Goal: Information Seeking & Learning: Learn about a topic

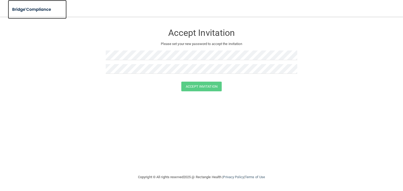
click at [22, 10] on img at bounding box center [32, 9] width 48 height 11
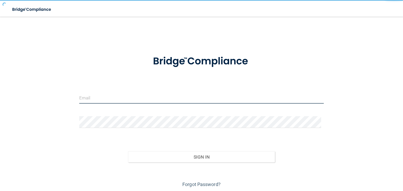
type input "[PERSON_NAME][EMAIL_ADDRESS][DOMAIN_NAME]"
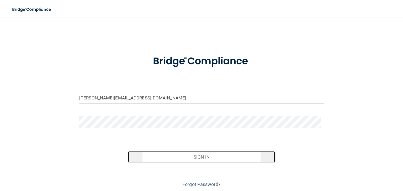
click at [201, 155] on button "Sign In" at bounding box center [201, 157] width 146 height 12
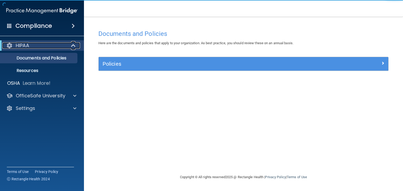
click at [35, 48] on div "HIPAA" at bounding box center [34, 45] width 65 height 6
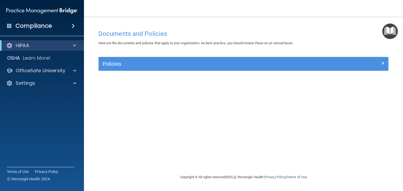
click at [37, 49] on div "HIPAA" at bounding box center [42, 45] width 84 height 10
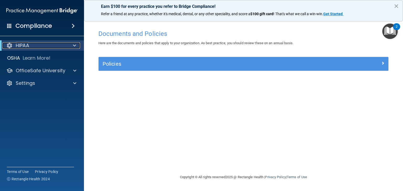
click at [74, 45] on span at bounding box center [74, 45] width 3 height 6
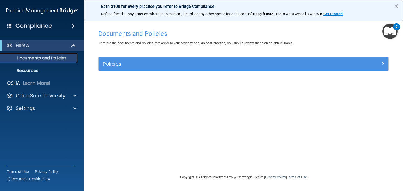
click at [55, 58] on p "Documents and Policies" at bounding box center [39, 58] width 72 height 5
click at [397, 26] on div "2" at bounding box center [396, 26] width 7 height 7
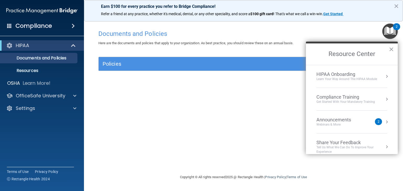
click at [342, 75] on div "HIPAA Onboarding" at bounding box center [346, 75] width 61 height 6
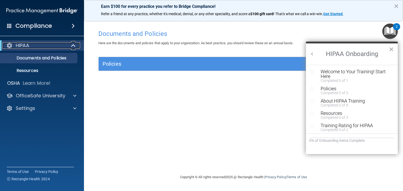
click at [46, 47] on div "HIPAA" at bounding box center [34, 45] width 65 height 6
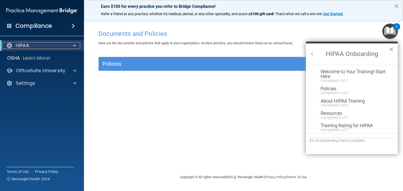
click at [7, 45] on div at bounding box center [9, 45] width 6 height 6
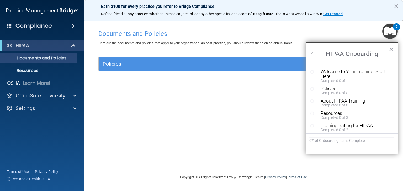
click at [72, 25] on span at bounding box center [73, 26] width 3 height 6
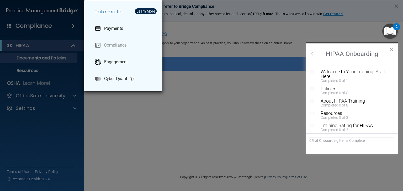
click at [140, 128] on div "Take me to: Payments Compliance Engagement Cyber Quant" at bounding box center [201, 95] width 403 height 191
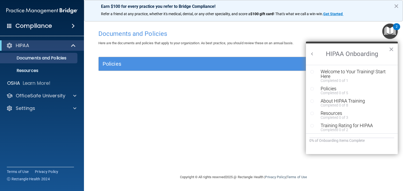
click at [8, 25] on span at bounding box center [9, 25] width 5 height 5
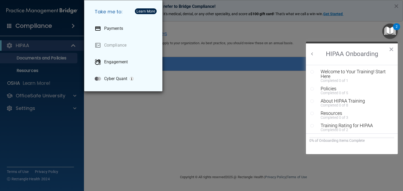
click at [144, 109] on div "Take me to: Payments Compliance Engagement Cyber Quant" at bounding box center [201, 95] width 403 height 191
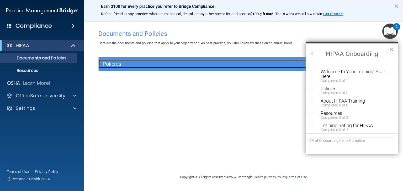
click at [203, 62] on h5 "Policies" at bounding box center [206, 64] width 209 height 6
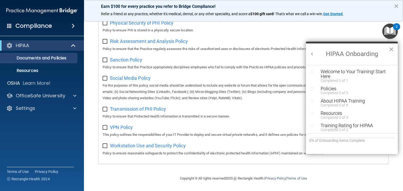
scroll to position [345, 0]
click at [394, 24] on div "2" at bounding box center [396, 26] width 7 height 7
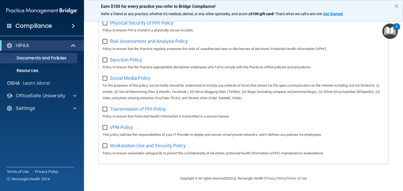
click at [398, 25] on div "2" at bounding box center [396, 26] width 7 height 7
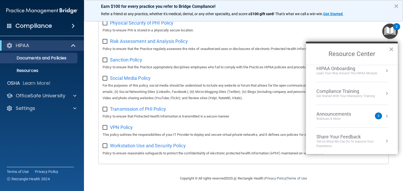
scroll to position [0, 0]
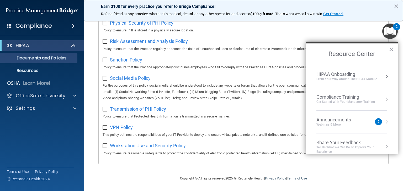
click at [344, 75] on div "HIPAA Onboarding" at bounding box center [346, 75] width 61 height 6
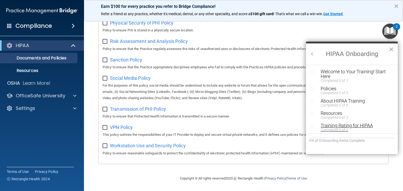
click at [335, 127] on div "Training Rating for HIPAA" at bounding box center [353, 125] width 66 height 5
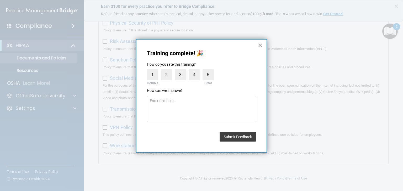
click at [258, 45] on button "×" at bounding box center [259, 45] width 5 height 8
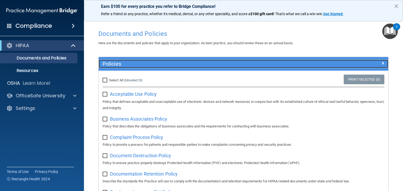
click at [381, 63] on span at bounding box center [382, 63] width 3 height 6
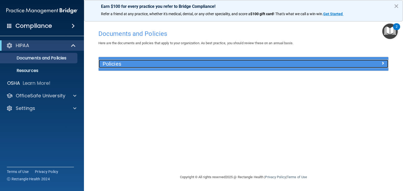
click at [383, 63] on span at bounding box center [382, 63] width 3 height 6
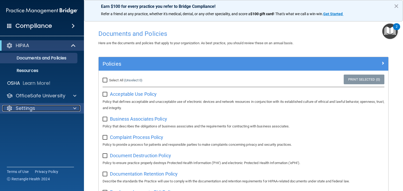
click at [76, 108] on span at bounding box center [74, 108] width 3 height 6
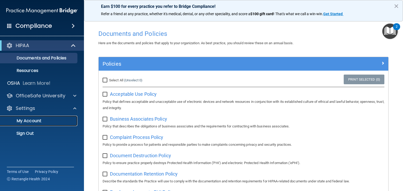
click at [22, 123] on p "My Account" at bounding box center [39, 120] width 72 height 5
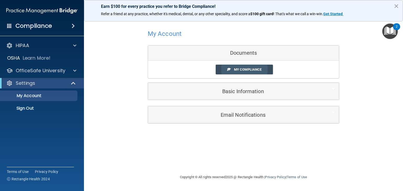
click at [245, 69] on span "My Compliance" at bounding box center [248, 70] width 28 height 4
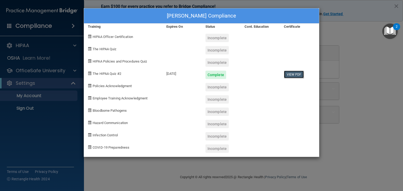
click at [292, 74] on link "View PDF" at bounding box center [294, 75] width 20 height 8
click at [89, 36] on span at bounding box center [89, 36] width 3 height 3
click at [51, 144] on div "[PERSON_NAME] Compliance Training Expires On Status Cont. Education Certificate…" at bounding box center [201, 95] width 403 height 191
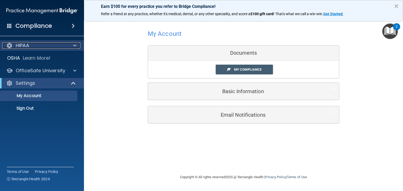
click at [74, 46] on span at bounding box center [74, 45] width 3 height 6
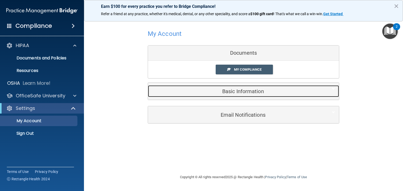
click at [241, 90] on h5 "Basic Information" at bounding box center [235, 92] width 167 height 6
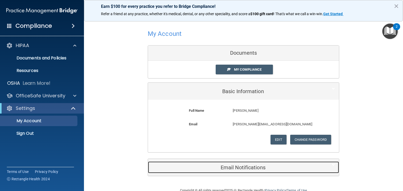
click at [236, 167] on h5 "Email Notifications" at bounding box center [235, 168] width 167 height 6
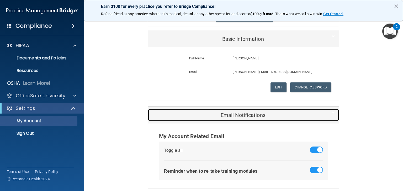
scroll to position [77, 0]
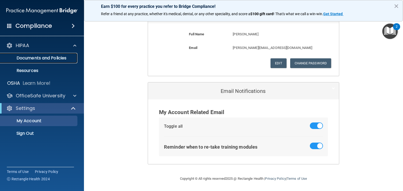
click at [36, 58] on p "Documents and Policies" at bounding box center [39, 58] width 72 height 5
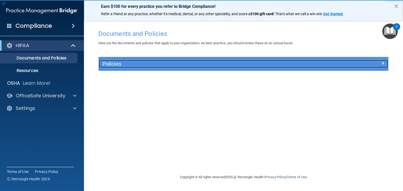
click at [148, 65] on h5 "Policies" at bounding box center [206, 64] width 209 height 6
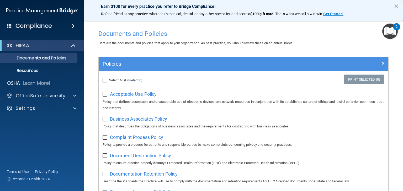
click at [120, 96] on span "Acceptable Use Policy" at bounding box center [133, 94] width 47 height 6
click at [105, 94] on input "checkbox" at bounding box center [105, 95] width 6 height 4
checkbox input "true"
click at [118, 120] on span "Business Associates Policy" at bounding box center [138, 119] width 57 height 6
click at [103, 118] on input "checkbox" at bounding box center [105, 119] width 6 height 4
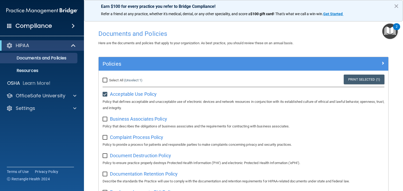
checkbox input "true"
click at [121, 138] on span "Complaint Process Policy" at bounding box center [136, 138] width 53 height 6
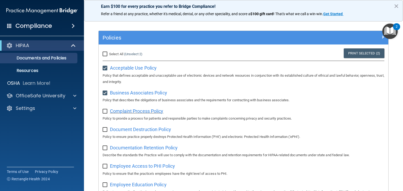
click at [123, 113] on span "Complaint Process Policy" at bounding box center [136, 111] width 53 height 6
click at [106, 112] on input "checkbox" at bounding box center [105, 112] width 6 height 4
checkbox input "true"
click at [127, 132] on span "Document Destruction Policy" at bounding box center [140, 130] width 61 height 6
click at [105, 130] on input "checkbox" at bounding box center [105, 130] width 6 height 4
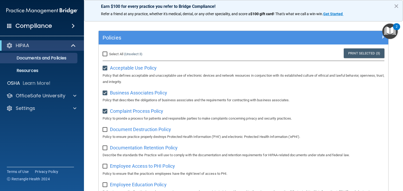
checkbox input "true"
click at [102, 69] on input "checkbox" at bounding box center [105, 68] width 6 height 4
checkbox input "false"
click at [104, 95] on input "checkbox" at bounding box center [105, 93] width 6 height 4
checkbox input "false"
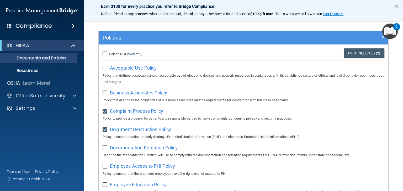
click at [104, 110] on input "checkbox" at bounding box center [105, 112] width 6 height 4
checkbox input "false"
click at [137, 149] on span "Documentation Retention Policy" at bounding box center [144, 148] width 68 height 6
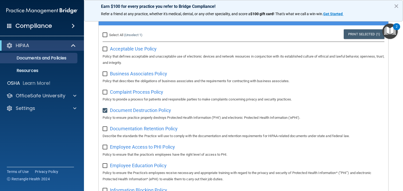
scroll to position [79, 0]
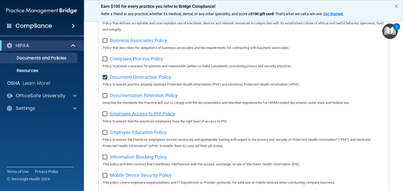
click at [122, 117] on span "Employee Access to PHI Policy" at bounding box center [142, 114] width 65 height 6
click at [105, 98] on input "checkbox" at bounding box center [105, 96] width 6 height 4
checkbox input "true"
click at [103, 118] on div "Employee Access to PHI Policy Policy to ensure that the practice's employees ha…" at bounding box center [242, 117] width 281 height 15
click at [104, 115] on input "checkbox" at bounding box center [105, 114] width 6 height 4
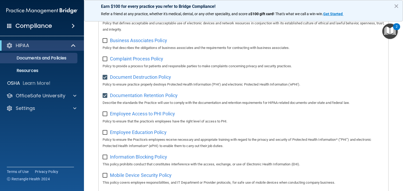
checkbox input "true"
click at [124, 135] on span "Employee Education Policy" at bounding box center [138, 133] width 57 height 6
click at [128, 135] on span "Employee Education Policy" at bounding box center [138, 133] width 57 height 6
click at [132, 158] on span "Information Blocking Policy" at bounding box center [138, 157] width 57 height 6
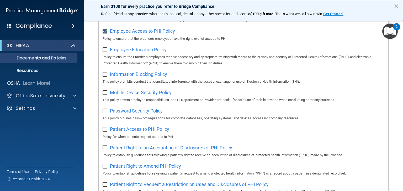
scroll to position [161, 0]
click at [104, 51] on input "checkbox" at bounding box center [105, 50] width 6 height 4
checkbox input "true"
click at [127, 77] on span "Information Blocking Policy" at bounding box center [138, 75] width 57 height 6
click at [107, 74] on input "checkbox" at bounding box center [105, 75] width 6 height 4
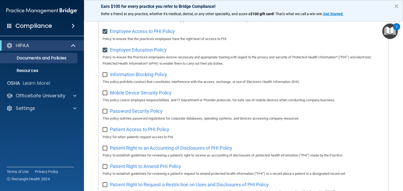
checkbox input "true"
click at [127, 96] on span "Mobile Device Security Policy" at bounding box center [141, 93] width 62 height 6
click at [107, 95] on input "checkbox" at bounding box center [105, 93] width 6 height 4
checkbox input "true"
click at [121, 114] on span "Password Security Policy" at bounding box center [136, 111] width 53 height 6
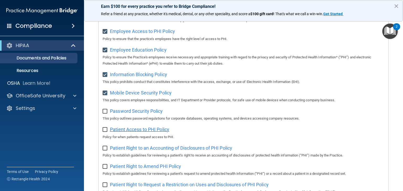
click at [116, 131] on span "Patient Access to PHI Policy" at bounding box center [139, 130] width 59 height 6
click at [106, 111] on input "checkbox" at bounding box center [105, 112] width 6 height 4
checkbox input "true"
click at [105, 131] on input "checkbox" at bounding box center [105, 130] width 6 height 4
checkbox input "true"
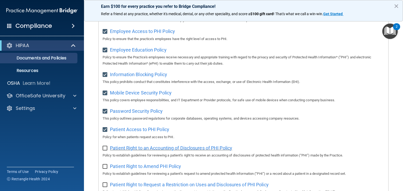
click at [127, 151] on span "Patient Right to an Accounting of Disclosures of PHI Policy" at bounding box center [171, 148] width 122 height 6
click at [124, 151] on span "Patient Right to an Accounting of Disclosures of PHI Policy" at bounding box center [171, 148] width 122 height 6
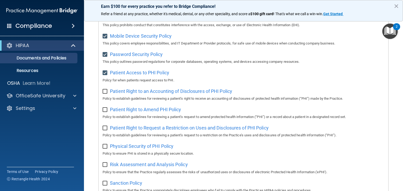
scroll to position [214, 0]
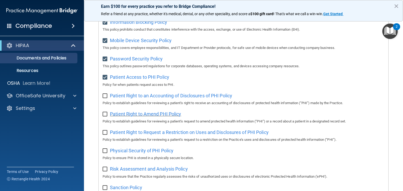
click at [135, 116] on span "Patient Right to Amend PHI Policy" at bounding box center [145, 114] width 71 height 6
click at [136, 134] on span "Patient Right to Request a Restriction on Uses and Disclosures of PHI Policy" at bounding box center [189, 133] width 159 height 6
click at [106, 98] on input "checkbox" at bounding box center [105, 96] width 6 height 4
checkbox input "true"
click at [105, 115] on input "checkbox" at bounding box center [105, 114] width 6 height 4
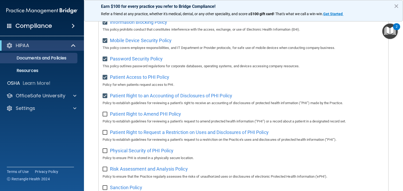
checkbox input "true"
click at [101, 137] on div "Select All (Unselect 10) Unselect All Print Selected (10) Acceptable Use Policy…" at bounding box center [243, 74] width 289 height 434
click at [104, 135] on input "checkbox" at bounding box center [105, 133] width 6 height 4
checkbox input "true"
click at [130, 154] on span "Physical Security of PHI Policy" at bounding box center [141, 151] width 63 height 6
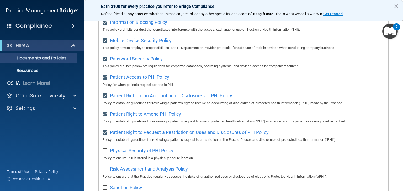
click at [102, 153] on input "checkbox" at bounding box center [105, 151] width 6 height 4
checkbox input "true"
click at [123, 172] on span "Risk Assessment and Analysis Policy" at bounding box center [149, 169] width 78 height 6
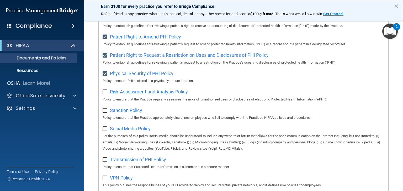
scroll to position [318, 0]
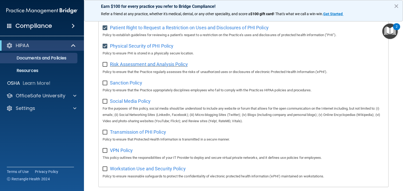
click at [134, 67] on span "Risk Assessment and Analysis Policy" at bounding box center [149, 65] width 78 height 6
click at [105, 67] on input "checkbox" at bounding box center [105, 65] width 6 height 4
checkbox input "true"
click at [119, 86] on span "Sanction Policy" at bounding box center [126, 83] width 32 height 6
click at [105, 85] on input "checkbox" at bounding box center [105, 83] width 6 height 4
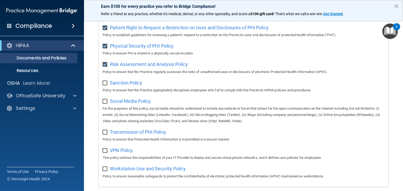
checkbox input "true"
click at [121, 104] on span "Social Media Policy" at bounding box center [130, 102] width 41 height 6
click at [104, 104] on input "checkbox" at bounding box center [105, 102] width 6 height 4
checkbox input "true"
click at [128, 135] on span "Transmission of PHI Policy" at bounding box center [138, 132] width 56 height 6
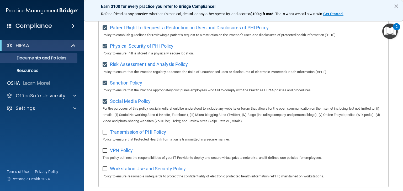
click at [104, 134] on input "checkbox" at bounding box center [105, 133] width 6 height 4
checkbox input "true"
click at [120, 152] on span "VPN Policy" at bounding box center [121, 151] width 23 height 6
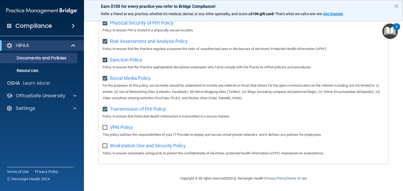
click at [104, 126] on input "checkbox" at bounding box center [105, 128] width 6 height 4
checkbox input "true"
click at [133, 148] on span "Workstation Use and Security Policy" at bounding box center [148, 146] width 76 height 6
click at [105, 148] on input "checkbox" at bounding box center [105, 146] width 6 height 4
checkbox input "true"
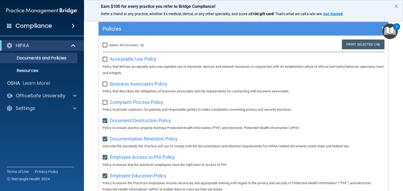
scroll to position [0, 0]
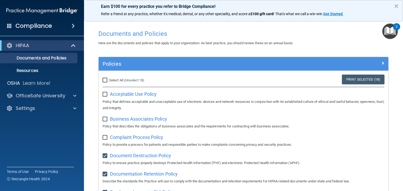
click at [394, 25] on div "2" at bounding box center [396, 26] width 7 height 7
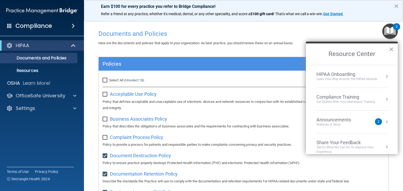
click at [330, 120] on div "Announcements" at bounding box center [338, 120] width 45 height 6
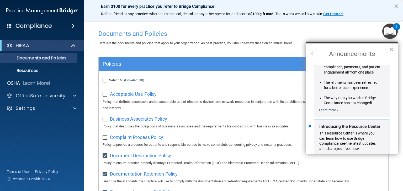
scroll to position [86, 0]
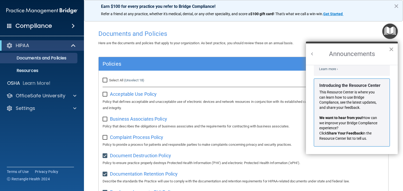
click at [391, 48] on button "×" at bounding box center [390, 49] width 5 height 8
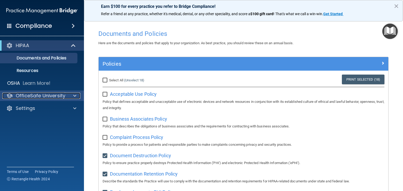
click at [38, 98] on p "OfficeSafe University" at bounding box center [41, 96] width 50 height 6
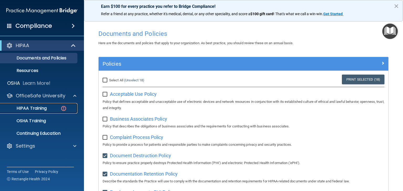
click at [61, 107] on img at bounding box center [63, 108] width 7 height 7
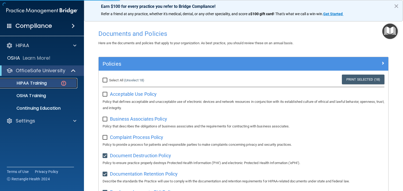
click at [36, 83] on p "HIPAA Training" at bounding box center [24, 83] width 43 height 5
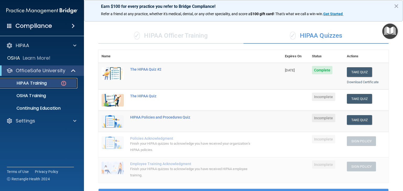
scroll to position [26, 0]
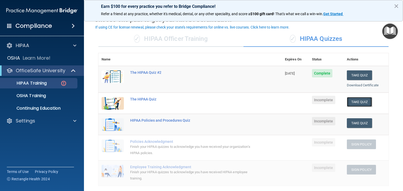
click at [355, 102] on button "Take Quiz" at bounding box center [358, 102] width 25 height 10
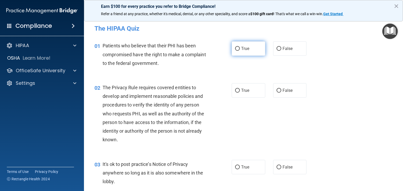
click at [235, 48] on input "True" at bounding box center [237, 49] width 5 height 4
radio input "true"
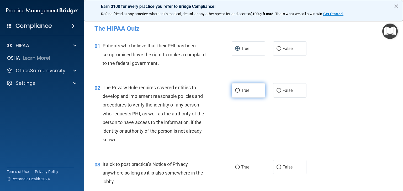
click at [235, 89] on input "True" at bounding box center [237, 91] width 5 height 4
radio input "true"
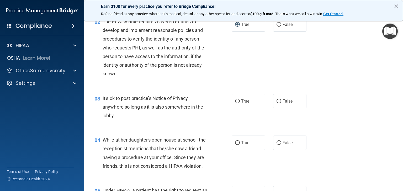
scroll to position [79, 0]
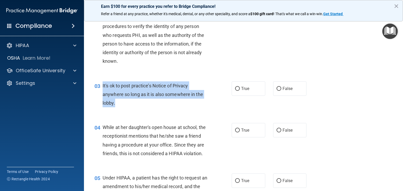
drag, startPoint x: 115, startPoint y: 104, endPoint x: 101, endPoint y: 85, distance: 23.4
click at [101, 85] on div "03 It's ok to post practice’s Notice of Privacy anywhere so long as it is also …" at bounding box center [162, 95] width 153 height 29
copy div "It's ok to post practice’s Notice of Privacy anywhere so long as it is also som…"
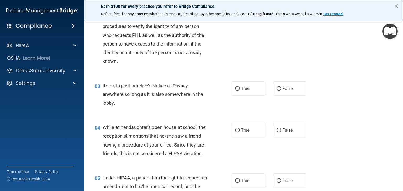
click at [296, 103] on div "03 It's ok to post practice’s Notice of Privacy anywhere so long as it is also …" at bounding box center [243, 96] width 306 height 42
click at [276, 88] on input "False" at bounding box center [278, 89] width 5 height 4
radio input "true"
click at [276, 131] on input "False" at bounding box center [278, 131] width 5 height 4
radio input "true"
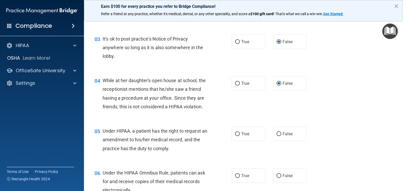
scroll to position [131, 0]
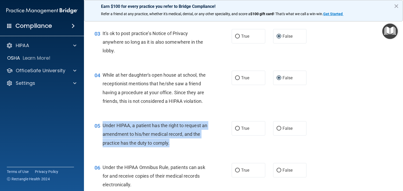
drag, startPoint x: 177, startPoint y: 153, endPoint x: 102, endPoint y: 135, distance: 77.6
click at [102, 135] on div "05 Under HIPAA, a patient has the right to request an amendment to his/her medi…" at bounding box center [162, 135] width 153 height 29
copy div "Under HIPAA, a patient has the right to request an amendment to his/her medical…"
click at [235, 131] on input "True" at bounding box center [237, 129] width 5 height 4
radio input "true"
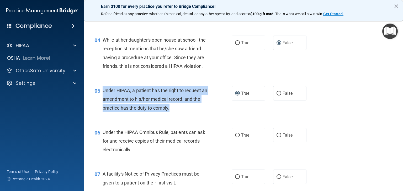
scroll to position [183, 0]
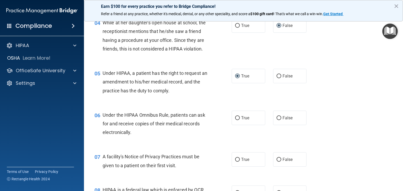
click at [202, 146] on div "06 Under the HIPAA Omnibus Rule, patients can ask for and receive copies of the…" at bounding box center [243, 125] width 306 height 42
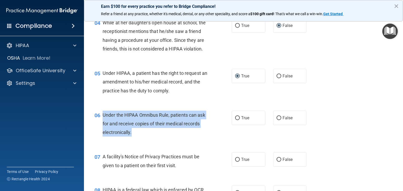
drag, startPoint x: 140, startPoint y: 142, endPoint x: 104, endPoint y: 124, distance: 40.8
click at [104, 124] on div "Under the HIPAA Omnibus Rule, patients can ask for and receive copies of their …" at bounding box center [156, 124] width 109 height 26
copy span "Under the HIPAA Omnibus Rule, patients can ask for and receive copies of their …"
click at [235, 120] on input "True" at bounding box center [237, 118] width 5 height 4
radio input "true"
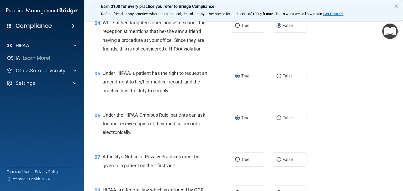
click at [224, 146] on div "06 Under the HIPAA Omnibus Rule, patients can ask for and receive copies of the…" at bounding box center [243, 125] width 306 height 42
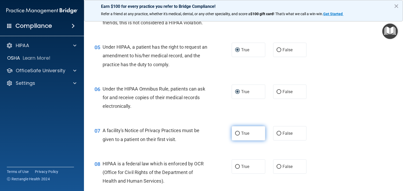
click at [235, 136] on input "True" at bounding box center [237, 134] width 5 height 4
radio input "true"
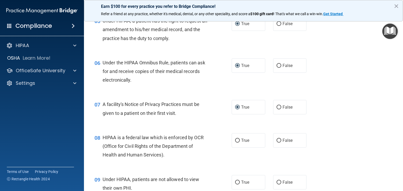
scroll to position [262, 0]
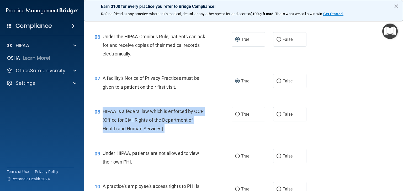
drag, startPoint x: 169, startPoint y: 137, endPoint x: 100, endPoint y: 123, distance: 70.6
click at [100, 123] on div "08 HIPAA is a federal law which is enforced by OCR (Office for Civil Rights of …" at bounding box center [162, 121] width 153 height 29
copy div "HIPAA is a federal law which is enforced by OCR (Office for Civil Rights of the…"
click at [235, 117] on input "True" at bounding box center [237, 115] width 5 height 4
radio input "true"
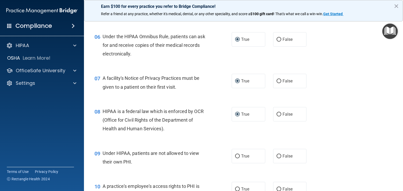
click at [177, 176] on div "09 Under HIPAA, patients are not allowed to view their own PHI. True False" at bounding box center [243, 159] width 306 height 33
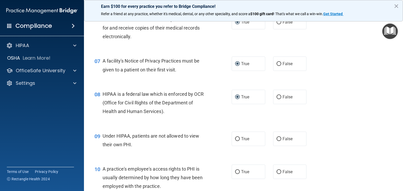
scroll to position [288, 0]
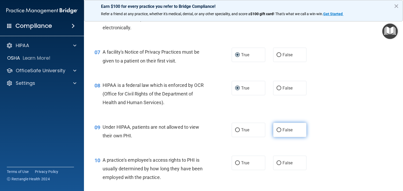
click at [276, 132] on input "False" at bounding box center [278, 130] width 5 height 4
radio input "true"
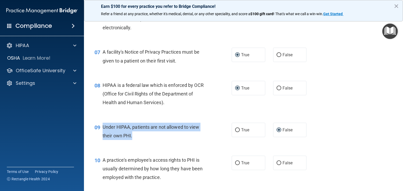
drag, startPoint x: 136, startPoint y: 147, endPoint x: 100, endPoint y: 138, distance: 37.1
click at [100, 138] on div "09 Under HIPAA, patients are not allowed to view their own PHI." at bounding box center [162, 133] width 153 height 20
copy div "Under HIPAA, patients are not allowed to view their own PHI."
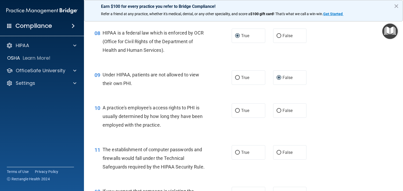
click at [194, 139] on div "10 A practice's employee's access rights to PHI is usually determined by how lo…" at bounding box center [243, 118] width 306 height 42
click at [278, 113] on input "False" at bounding box center [278, 111] width 5 height 4
radio input "true"
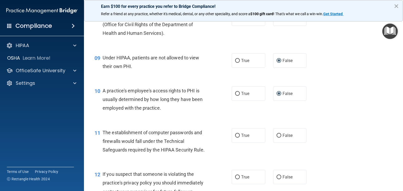
scroll to position [367, 0]
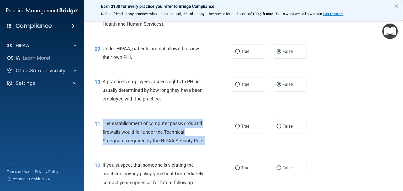
drag, startPoint x: 208, startPoint y: 150, endPoint x: 101, endPoint y: 136, distance: 107.3
click at [101, 136] on div "11 The establishment of computer passwords and firewalls would fall under the T…" at bounding box center [162, 133] width 153 height 29
copy div "The establishment of computer passwords and firewalls would fall under the Tech…"
click at [235, 129] on input "True" at bounding box center [237, 127] width 5 height 4
radio input "true"
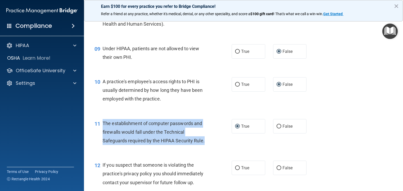
click at [227, 148] on div "11 The establishment of computer passwords and firewalls would fall under the T…" at bounding box center [162, 133] width 153 height 29
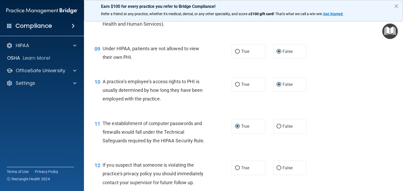
scroll to position [419, 0]
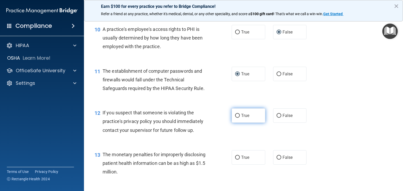
click at [235, 118] on input "True" at bounding box center [237, 116] width 5 height 4
radio input "true"
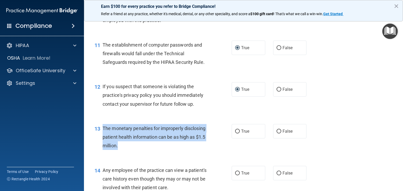
drag, startPoint x: 146, startPoint y: 155, endPoint x: 102, endPoint y: 138, distance: 46.9
click at [102, 138] on div "The monetary penalties for improperly disclosing patient health information can…" at bounding box center [156, 137] width 109 height 26
copy span "The monetary penalties for improperly disclosing patient health information can…"
click at [236, 134] on input "True" at bounding box center [237, 132] width 5 height 4
radio input "true"
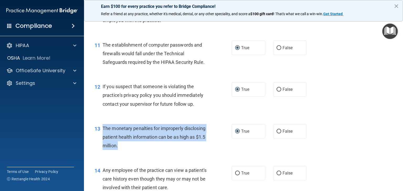
click at [226, 153] on div "13 The monetary penalties for improperly disclosing patient health information …" at bounding box center [162, 138] width 153 height 29
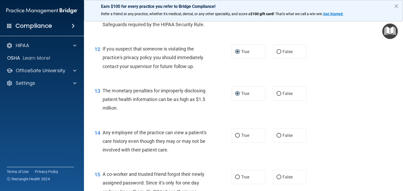
scroll to position [495, 0]
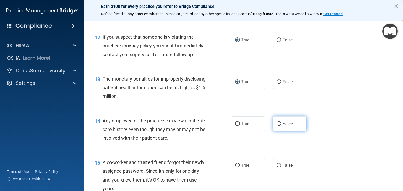
click at [277, 126] on input "False" at bounding box center [278, 124] width 5 height 4
radio input "true"
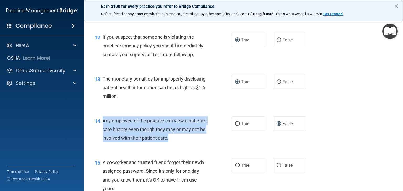
drag, startPoint x: 194, startPoint y: 146, endPoint x: 99, endPoint y: 132, distance: 96.1
click at [99, 132] on div "14 Any employee of the practice can view a patient's care history even though t…" at bounding box center [162, 131] width 153 height 29
copy div "Any employee of the practice can view a patient's care history even though they…"
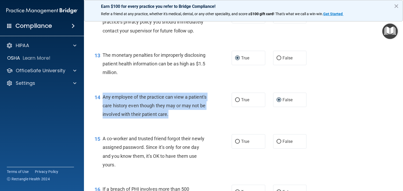
scroll to position [547, 0]
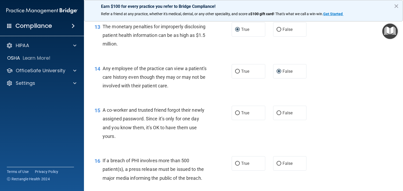
click at [195, 161] on div "16 If a breach of PHI involves more than 500 patient(s), a press release must b…" at bounding box center [243, 171] width 306 height 42
click at [278, 115] on input "False" at bounding box center [278, 113] width 5 height 4
radio input "true"
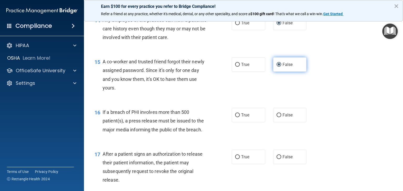
scroll to position [626, 0]
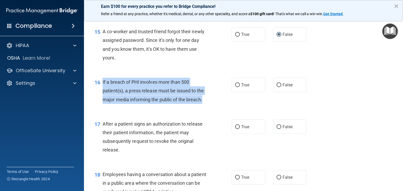
drag, startPoint x: 205, startPoint y: 110, endPoint x: 113, endPoint y: 92, distance: 94.2
click at [102, 90] on div "16 If a breach of PHI involves more than 500 patient(s), a press release must b…" at bounding box center [162, 92] width 153 height 29
copy div "If a breach of PHI involves more than 500 patient(s), a press release must be i…"
click at [236, 87] on input "True" at bounding box center [237, 85] width 5 height 4
radio input "true"
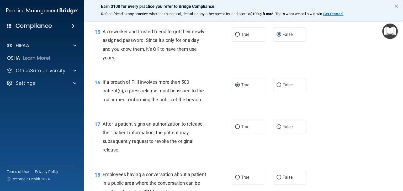
click at [215, 150] on div "17 After a patient signs an authorization to release their patient information,…" at bounding box center [162, 138] width 153 height 37
click at [235, 129] on input "True" at bounding box center [237, 127] width 5 height 4
radio input "true"
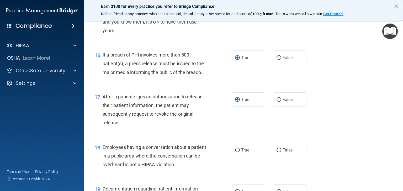
scroll to position [678, 0]
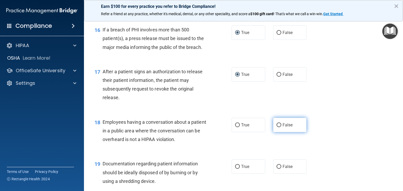
click at [276, 127] on input "False" at bounding box center [278, 125] width 5 height 4
radio input "true"
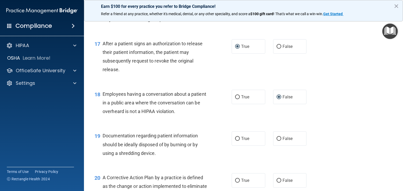
scroll to position [731, 0]
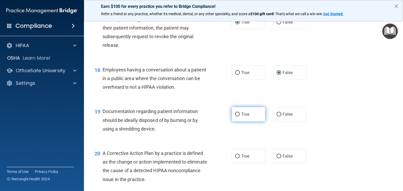
click at [235, 117] on input "True" at bounding box center [237, 115] width 5 height 4
radio input "true"
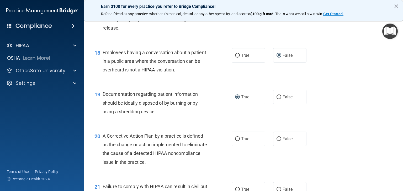
scroll to position [757, 0]
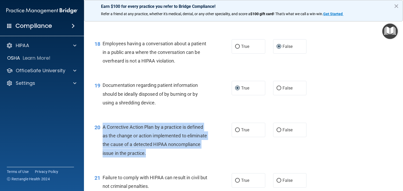
drag, startPoint x: 177, startPoint y: 162, endPoint x: 99, endPoint y: 144, distance: 79.8
click at [99, 144] on div "20 A Corrective Action Plan by a practice is defined as the change or action im…" at bounding box center [162, 141] width 153 height 37
copy div "A Corrective Action Plan by a practice is defined as the change or action imple…"
click at [235, 132] on input "True" at bounding box center [237, 130] width 5 height 4
radio input "true"
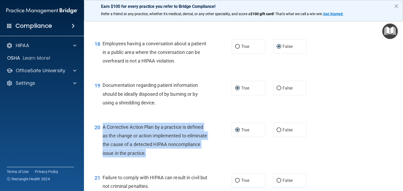
click at [218, 160] on div "20 A Corrective Action Plan by a practice is defined as the change or action im…" at bounding box center [162, 141] width 153 height 37
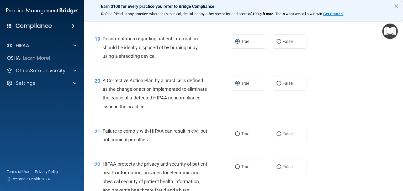
scroll to position [809, 0]
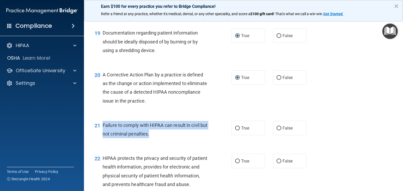
drag, startPoint x: 162, startPoint y: 145, endPoint x: 100, endPoint y: 138, distance: 62.3
click at [100, 138] on div "21 Failure to comply with HIPAA can result in civil but not criminal penalties." at bounding box center [162, 131] width 153 height 20
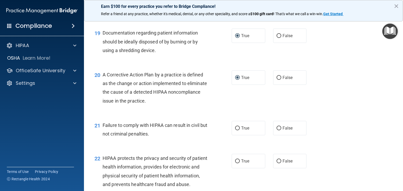
click at [179, 148] on div "21 Failure to comply with HIPAA can result in civil but not criminal penalties.…" at bounding box center [243, 131] width 306 height 33
click at [236, 131] on input "True" at bounding box center [237, 129] width 5 height 4
radio input "true"
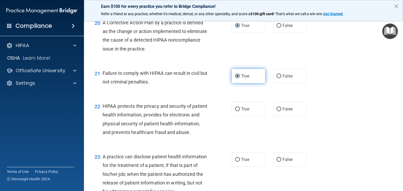
scroll to position [862, 0]
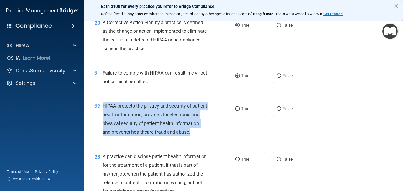
drag, startPoint x: 119, startPoint y: 151, endPoint x: 104, endPoint y: 117, distance: 38.0
click at [104, 117] on div "HIPAA protects the privacy and security of patient health information, provides…" at bounding box center [156, 119] width 109 height 35
click at [236, 111] on input "True" at bounding box center [237, 109] width 5 height 4
radio input "true"
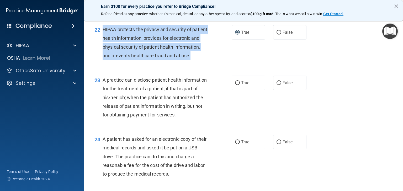
scroll to position [940, 0]
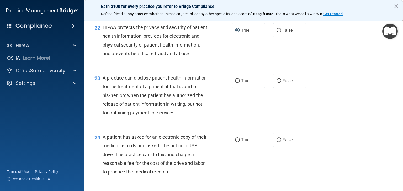
click at [186, 126] on div "23 A practice can disclose patient health information for the treatment of a pa…" at bounding box center [243, 96] width 306 height 59
click at [235, 83] on input "True" at bounding box center [237, 81] width 5 height 4
radio input "true"
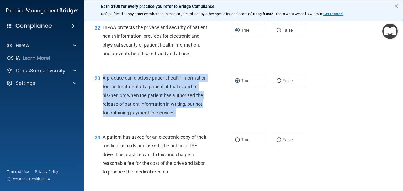
drag, startPoint x: 125, startPoint y: 143, endPoint x: 101, endPoint y: 99, distance: 49.4
click at [101, 99] on div "23 A practice can disclose patient health information for the treatment of a pa…" at bounding box center [162, 97] width 153 height 46
click at [277, 83] on input "False" at bounding box center [278, 81] width 5 height 4
radio input "true"
radio input "false"
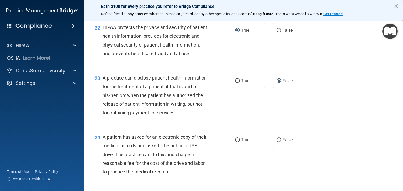
click at [277, 126] on div "23 A practice can disclose patient health information for the treatment of a pa…" at bounding box center [243, 96] width 306 height 59
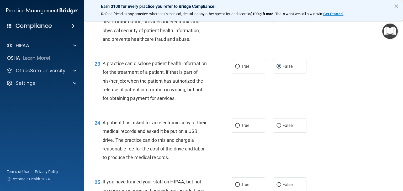
scroll to position [967, 0]
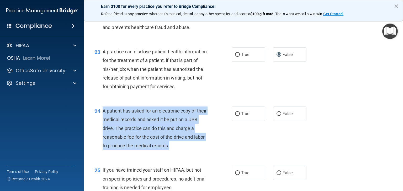
drag, startPoint x: 169, startPoint y: 173, endPoint x: 103, endPoint y: 140, distance: 74.2
click at [103, 140] on span "A patient has asked for an electronic copy of their medical records and asked i…" at bounding box center [154, 128] width 104 height 40
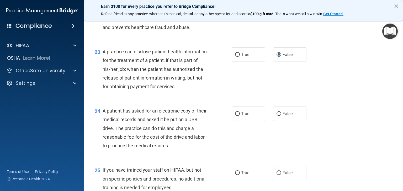
click at [245, 159] on div "24 A patient has asked for an electronic copy of their medical records and aske…" at bounding box center [243, 129] width 306 height 59
click at [235, 116] on input "True" at bounding box center [237, 114] width 5 height 4
radio input "true"
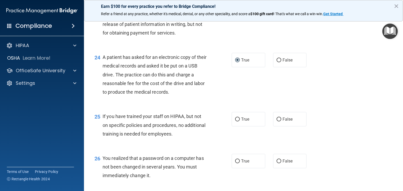
scroll to position [1045, 0]
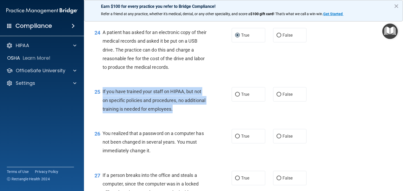
drag, startPoint x: 197, startPoint y: 136, endPoint x: 103, endPoint y: 120, distance: 95.6
click at [103, 113] on div "If you have trained your staff on HIPAA, but not on specific policies and proce…" at bounding box center [156, 100] width 109 height 26
click at [276, 97] on input "False" at bounding box center [278, 95] width 5 height 4
radio input "true"
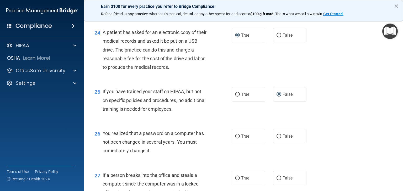
click at [206, 155] on div "You realized that a password on a computer has not been changed in several year…" at bounding box center [156, 142] width 109 height 26
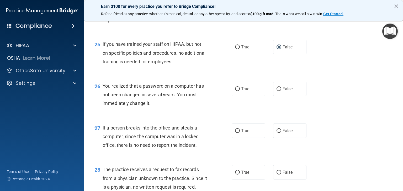
scroll to position [1098, 0]
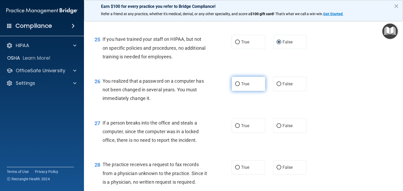
click at [236, 86] on input "True" at bounding box center [237, 84] width 5 height 4
radio input "true"
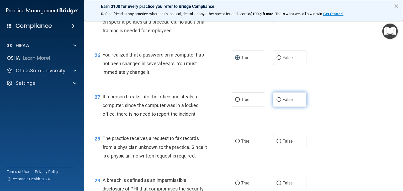
click at [277, 102] on input "False" at bounding box center [278, 100] width 5 height 4
radio input "true"
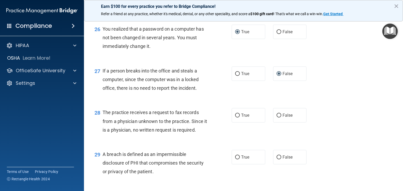
scroll to position [1150, 0]
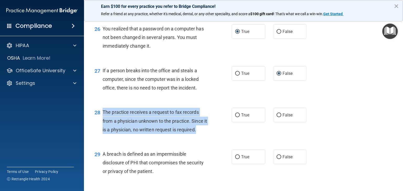
drag, startPoint x: 202, startPoint y: 156, endPoint x: 103, endPoint y: 141, distance: 100.8
click at [103, 134] on div "The practice receives a request to fax records from a physician unknown to the …" at bounding box center [156, 121] width 109 height 26
click at [276, 117] on input "False" at bounding box center [278, 115] width 5 height 4
radio input "true"
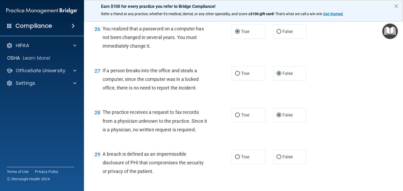
click at [255, 143] on div "28 The practice receives a request to fax records from a physician unknown to t…" at bounding box center [243, 122] width 306 height 42
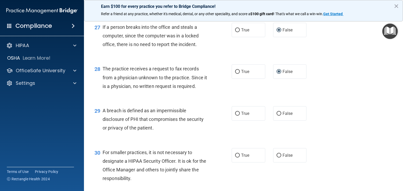
scroll to position [1203, 0]
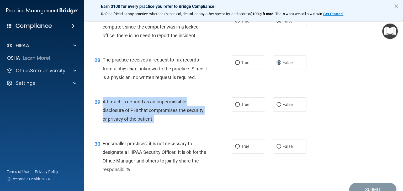
drag, startPoint x: 153, startPoint y: 147, endPoint x: 100, endPoint y: 129, distance: 55.9
click at [100, 126] on div "29 A breach is defined as an impermissible disclosure of PHI that compromises t…" at bounding box center [162, 111] width 153 height 29
click at [235, 107] on input "True" at bounding box center [237, 105] width 5 height 4
radio input "true"
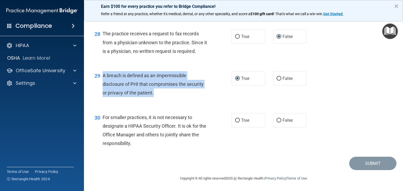
scroll to position [1255, 0]
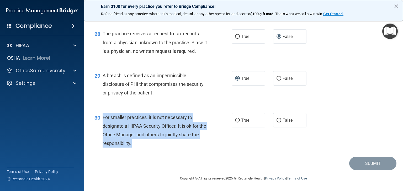
drag, startPoint x: 148, startPoint y: 146, endPoint x: 102, endPoint y: 116, distance: 55.2
click at [102, 116] on div "30 For smaller practices, it is not necessary to designate a HIPAA Security Off…" at bounding box center [162, 131] width 153 height 37
click at [277, 120] on input "False" at bounding box center [278, 121] width 5 height 4
radio input "true"
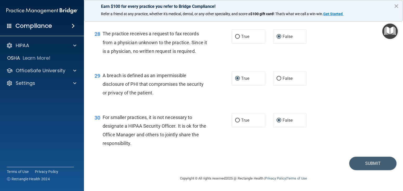
click at [261, 149] on div "30 For smaller practices, it is not necessary to designate a HIPAA Security Off…" at bounding box center [243, 132] width 306 height 51
click at [365, 164] on button "Submit" at bounding box center [372, 163] width 47 height 13
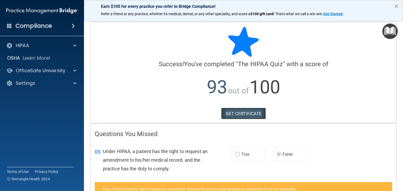
click at [233, 113] on link "GET CERTIFICATE" at bounding box center [243, 114] width 45 height 12
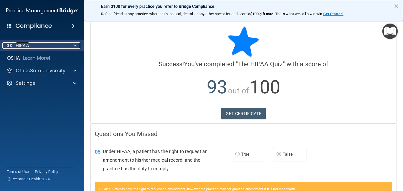
click at [27, 44] on p "HIPAA" at bounding box center [22, 45] width 13 height 6
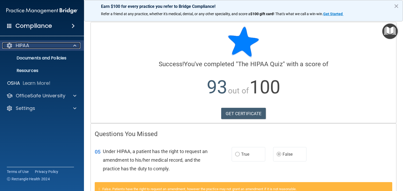
click at [25, 46] on p "HIPAA" at bounding box center [22, 45] width 13 height 6
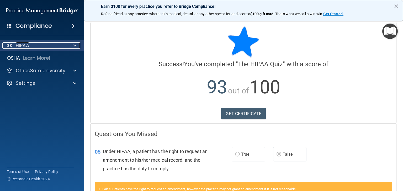
click at [25, 46] on p "HIPAA" at bounding box center [22, 45] width 13 height 6
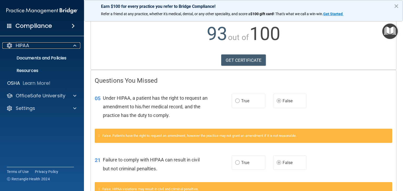
scroll to position [90, 0]
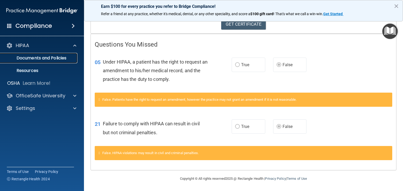
click at [30, 59] on p "Documents and Policies" at bounding box center [39, 58] width 72 height 5
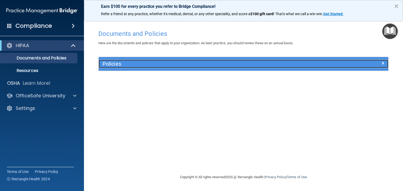
click at [130, 66] on h5 "Policies" at bounding box center [206, 64] width 209 height 6
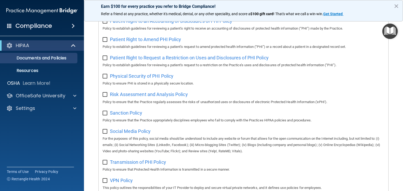
scroll to position [345, 0]
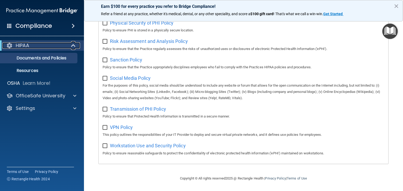
click at [10, 45] on div at bounding box center [9, 45] width 6 height 6
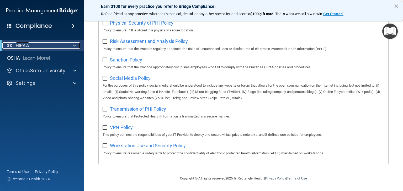
click at [10, 45] on div at bounding box center [9, 45] width 6 height 6
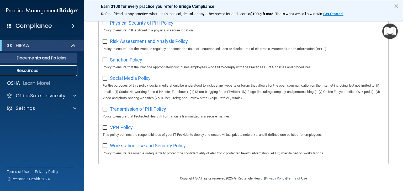
click at [26, 71] on p "Resources" at bounding box center [39, 70] width 72 height 5
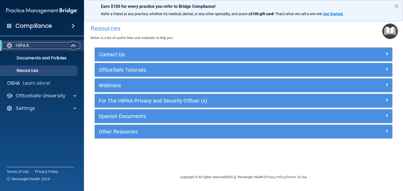
click at [24, 44] on p "HIPAA" at bounding box center [22, 45] width 13 height 6
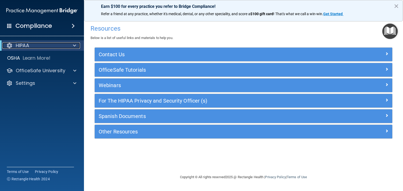
click at [9, 45] on div at bounding box center [9, 45] width 6 height 6
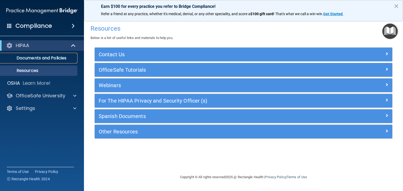
click at [60, 57] on p "Documents and Policies" at bounding box center [39, 58] width 72 height 5
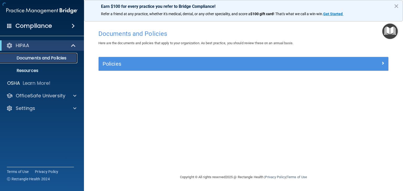
click at [60, 57] on p "Documents and Policies" at bounding box center [39, 58] width 72 height 5
click at [389, 34] on img "Open Resource Center" at bounding box center [389, 31] width 15 height 15
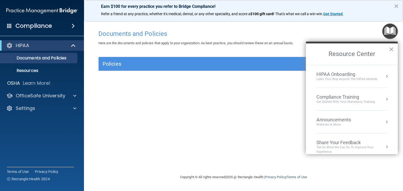
click at [351, 77] on div "Learn Your Way around the HIPAA module" at bounding box center [346, 79] width 61 height 4
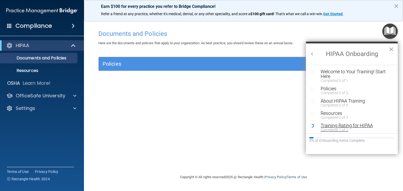
click at [329, 128] on div "Completed 1 of 2" at bounding box center [353, 130] width 66 height 4
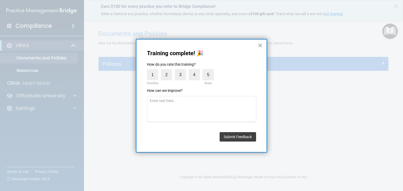
click at [260, 45] on button "×" at bounding box center [259, 45] width 5 height 8
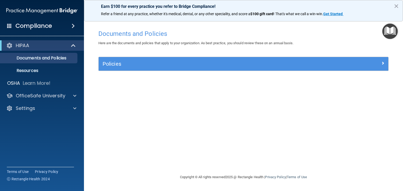
click at [389, 30] on img "Open Resource Center" at bounding box center [389, 31] width 15 height 15
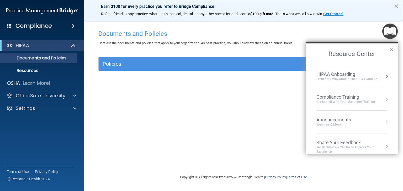
click at [344, 102] on div "Get Started with your mandatory training" at bounding box center [345, 102] width 58 height 4
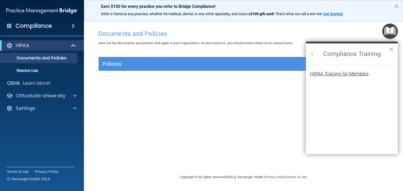
click at [331, 74] on div "HIPAA Training for Members" at bounding box center [339, 74] width 58 height 5
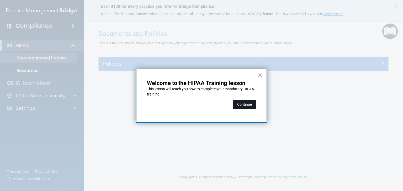
click at [248, 106] on button "Continue" at bounding box center [244, 104] width 23 height 9
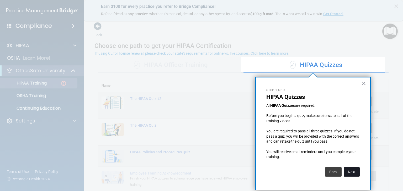
click at [353, 173] on button "Next" at bounding box center [351, 171] width 16 height 9
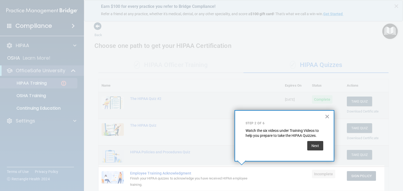
scroll to position [58, 0]
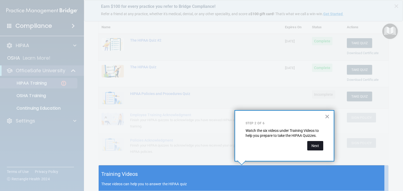
click at [313, 143] on button "Next" at bounding box center [315, 145] width 16 height 9
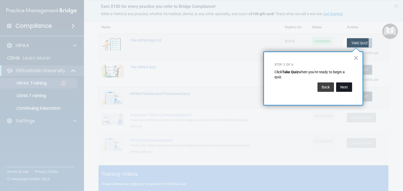
click at [345, 88] on button "Next" at bounding box center [344, 87] width 16 height 9
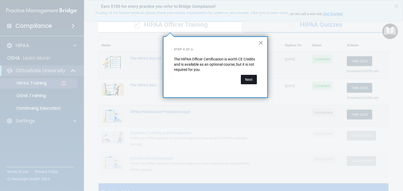
click at [252, 80] on button "Next" at bounding box center [249, 79] width 16 height 9
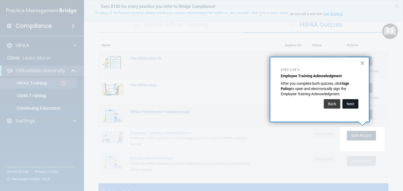
click at [348, 105] on button "Next" at bounding box center [350, 103] width 16 height 9
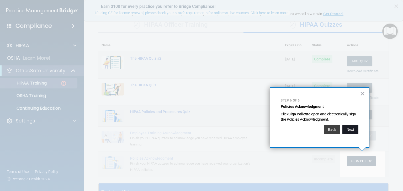
click at [351, 130] on button "Next" at bounding box center [350, 129] width 16 height 9
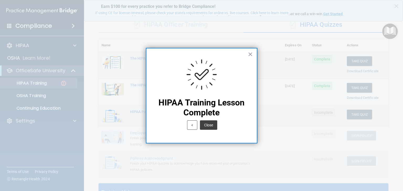
click at [210, 124] on button "Close" at bounding box center [208, 125] width 17 height 9
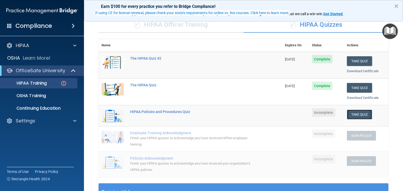
click at [361, 114] on button "Take Quiz" at bounding box center [358, 115] width 25 height 10
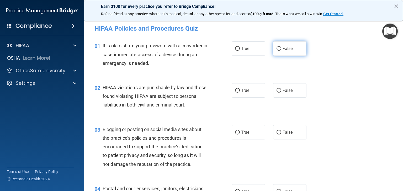
click at [276, 50] on input "False" at bounding box center [278, 49] width 5 height 4
radio input "true"
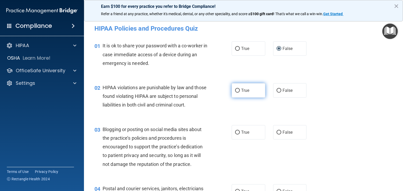
click at [237, 92] on input "True" at bounding box center [237, 91] width 5 height 4
radio input "true"
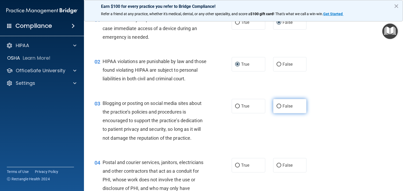
click at [278, 108] on input "False" at bounding box center [278, 107] width 5 height 4
radio input "true"
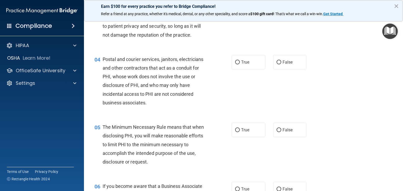
scroll to position [131, 0]
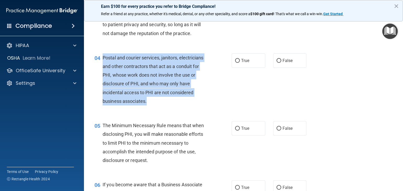
drag, startPoint x: 148, startPoint y: 112, endPoint x: 102, endPoint y: 70, distance: 61.2
click at [102, 70] on div "Postal and courier services, janitors, electricians and other contractors that …" at bounding box center [156, 79] width 109 height 52
click at [237, 63] on input "True" at bounding box center [237, 61] width 5 height 4
radio input "true"
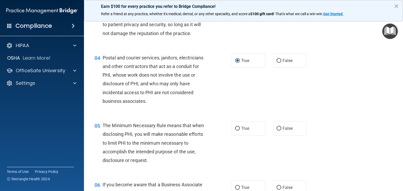
click at [222, 162] on div "05 The Minimum Necessary Rule means that when disclosing PHI, you will make rea…" at bounding box center [162, 144] width 153 height 46
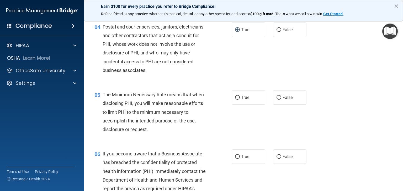
scroll to position [183, 0]
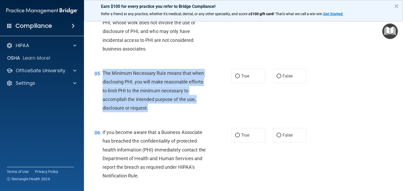
drag, startPoint x: 152, startPoint y: 116, endPoint x: 101, endPoint y: 84, distance: 59.8
click at [101, 84] on div "05 The Minimum Necessary Rule means that when disclosing PHI, you will make rea…" at bounding box center [162, 92] width 153 height 46
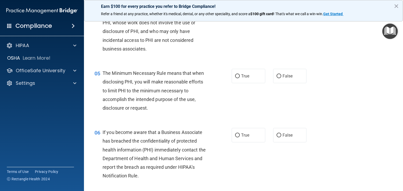
click at [187, 122] on div "05 The Minimum Necessary Rule means that when disclosing PHI, you will make rea…" at bounding box center [243, 91] width 306 height 59
click at [235, 78] on input "True" at bounding box center [237, 76] width 5 height 4
radio input "true"
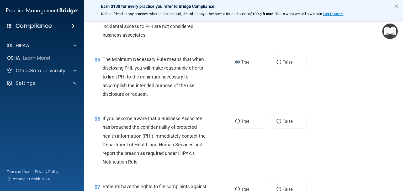
scroll to position [210, 0]
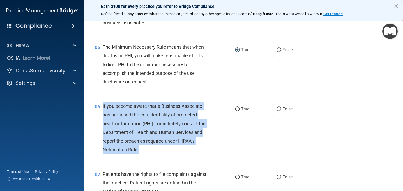
drag, startPoint x: 141, startPoint y: 160, endPoint x: 102, endPoint y: 117, distance: 57.9
click at [102, 117] on div "If you become aware that a Business Associate has breached the confidentiality …" at bounding box center [156, 128] width 109 height 52
click at [235, 111] on input "True" at bounding box center [237, 109] width 5 height 4
radio input "true"
click at [215, 137] on div "06 If you become aware that a Business Associate has breached the confidentiali…" at bounding box center [162, 129] width 153 height 55
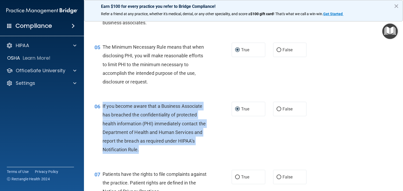
click at [218, 135] on div "06 If you become aware that a Business Associate has breached the confidentiali…" at bounding box center [162, 129] width 153 height 55
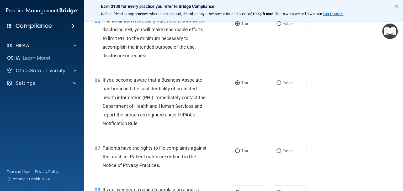
scroll to position [262, 0]
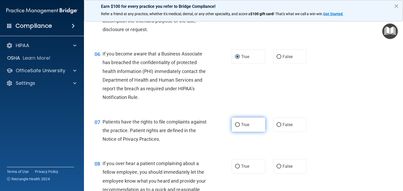
click at [237, 127] on input "True" at bounding box center [237, 125] width 5 height 4
radio input "true"
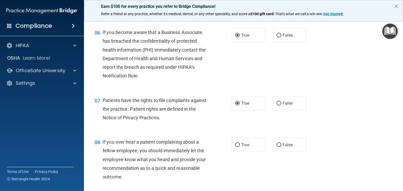
scroll to position [314, 0]
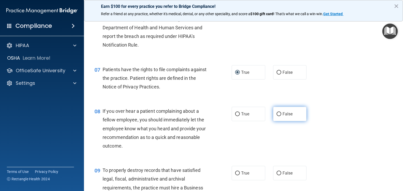
click at [276, 116] on input "False" at bounding box center [278, 114] width 5 height 4
radio input "true"
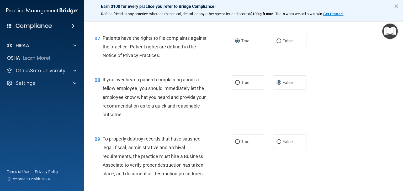
scroll to position [367, 0]
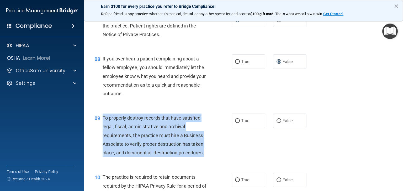
drag, startPoint x: 204, startPoint y: 162, endPoint x: 103, endPoint y: 127, distance: 107.3
click at [103, 127] on span "To properly destroy records that have satisfied legal, fiscal, administrative a…" at bounding box center [152, 135] width 101 height 40
click at [276, 123] on input "False" at bounding box center [278, 121] width 5 height 4
radio input "true"
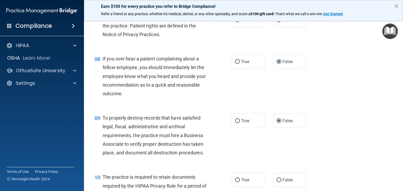
click at [252, 151] on div "09 To properly destroy records that have satisfied legal, fiscal, administrativ…" at bounding box center [243, 136] width 306 height 59
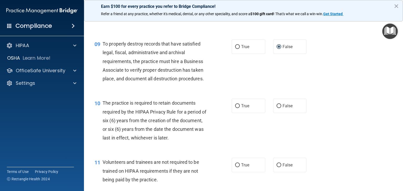
scroll to position [445, 0]
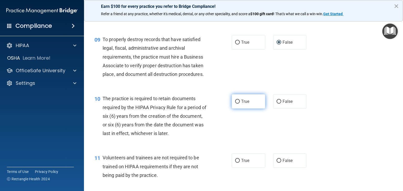
click at [237, 109] on label "True" at bounding box center [248, 101] width 34 height 14
click at [237, 104] on input "True" at bounding box center [237, 102] width 5 height 4
radio input "true"
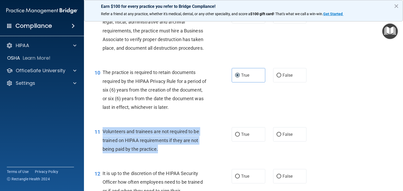
drag, startPoint x: 161, startPoint y: 160, endPoint x: 103, endPoint y: 139, distance: 61.5
click at [103, 139] on div "Volunteers and trainees are not required to be trained on HIPAA requirements if…" at bounding box center [156, 140] width 109 height 26
click at [194, 154] on div "Volunteers and trainees are not required to be trained on HIPAA requirements if…" at bounding box center [156, 140] width 109 height 26
click at [276, 137] on input "False" at bounding box center [278, 135] width 5 height 4
radio input "true"
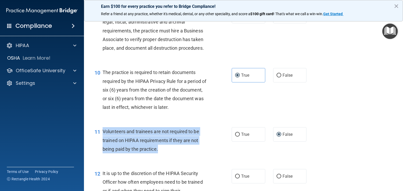
click at [229, 156] on div "11 Volunteers and trainees are not required to be trained on HIPAA requirements…" at bounding box center [162, 141] width 153 height 29
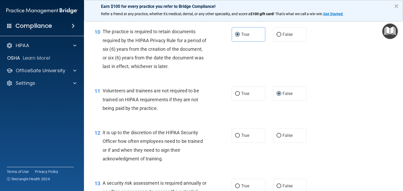
scroll to position [524, 0]
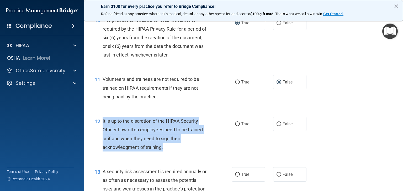
drag, startPoint x: 168, startPoint y: 158, endPoint x: 102, endPoint y: 128, distance: 72.2
click at [102, 128] on div "It is up to the discretion of the HIPAA Security Officer how often employees ne…" at bounding box center [156, 134] width 109 height 35
click at [236, 126] on input "True" at bounding box center [237, 124] width 5 height 4
radio input "true"
click at [235, 154] on div "12 It is up to the discretion of the HIPAA Security Officer how often employees…" at bounding box center [162, 135] width 153 height 37
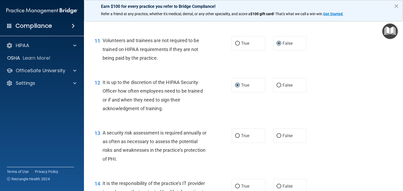
scroll to position [577, 0]
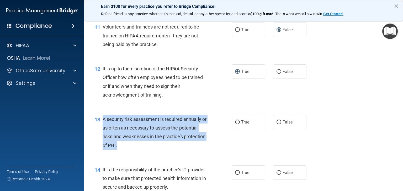
drag, startPoint x: 155, startPoint y: 157, endPoint x: 104, endPoint y: 126, distance: 60.0
click at [104, 126] on div "A security risk assessment is required annually or as often as necessary to ass…" at bounding box center [156, 132] width 109 height 35
click at [236, 124] on input "True" at bounding box center [237, 123] width 5 height 4
radio input "true"
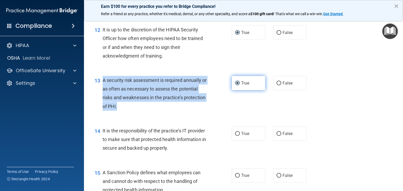
scroll to position [629, 0]
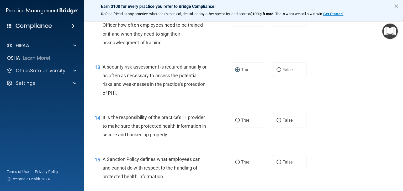
click at [216, 122] on div "14 It is the responsibility of the practice’s IT provider to make sure that pro…" at bounding box center [243, 128] width 306 height 42
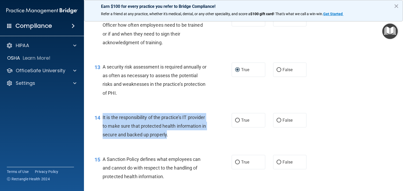
drag, startPoint x: 198, startPoint y: 143, endPoint x: 103, endPoint y: 128, distance: 96.5
click at [103, 128] on span "It is the responsibility of the practice’s IT provider to make sure that protec…" at bounding box center [153, 126] width 103 height 23
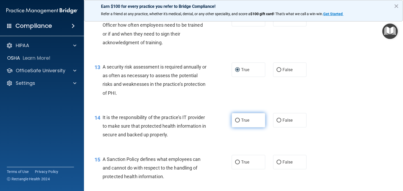
click at [238, 128] on label "True" at bounding box center [248, 120] width 34 height 14
click at [238, 123] on input "True" at bounding box center [237, 121] width 5 height 4
radio input "true"
click at [226, 142] on div "14 It is the responsibility of the practice’s IT provider to make sure that pro…" at bounding box center [162, 127] width 153 height 29
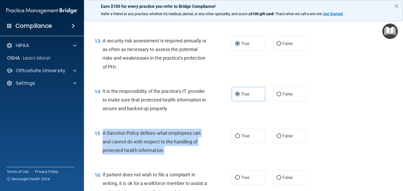
drag, startPoint x: 183, startPoint y: 159, endPoint x: 119, endPoint y: 145, distance: 65.8
click at [99, 138] on div "15 A Sanction Policy defines what employees can and cannot do with respect to t…" at bounding box center [162, 143] width 153 height 29
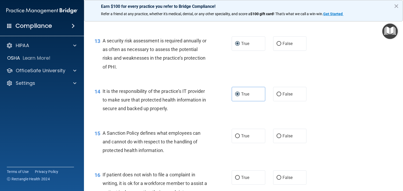
drag, startPoint x: 121, startPoint y: 148, endPoint x: 132, endPoint y: 89, distance: 60.4
click at [132, 80] on div "13 A security risk assessment is required annually or as often as necessary to …" at bounding box center [243, 55] width 306 height 51
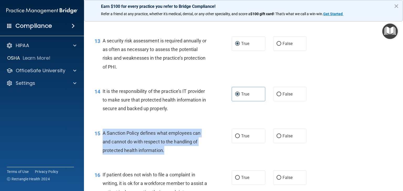
drag, startPoint x: 166, startPoint y: 161, endPoint x: 108, endPoint y: 143, distance: 60.5
click at [103, 141] on div "A Sanction Policy defines what employees can and cannot do with respect to the …" at bounding box center [156, 142] width 109 height 26
click at [235, 138] on input "True" at bounding box center [237, 136] width 5 height 4
radio input "true"
click at [225, 158] on div "15 A Sanction Policy defines what employees can and cannot do with respect to t…" at bounding box center [162, 143] width 153 height 29
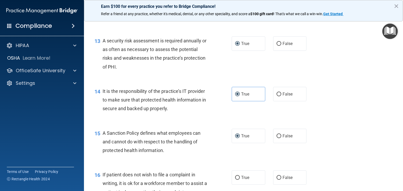
scroll to position [708, 0]
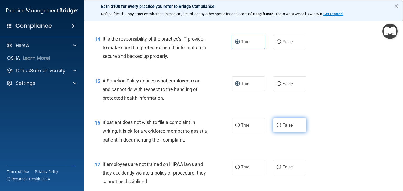
click at [276, 128] on input "False" at bounding box center [278, 126] width 5 height 4
radio input "true"
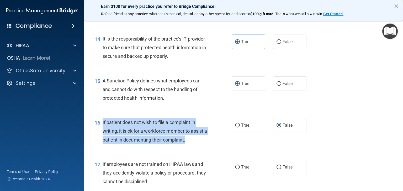
drag, startPoint x: 191, startPoint y: 149, endPoint x: 100, endPoint y: 135, distance: 91.1
click at [100, 135] on div "16 If patient does not wish to file a complaint in writing, it is ok for a work…" at bounding box center [162, 132] width 153 height 29
click at [235, 128] on input "True" at bounding box center [237, 126] width 5 height 4
radio input "true"
radio input "false"
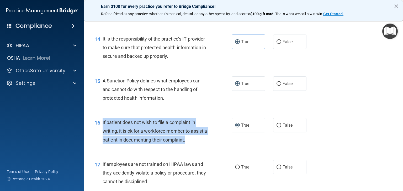
click at [221, 147] on div "16 If patient does not wish to file a complaint in writing, it is ok for a work…" at bounding box center [162, 132] width 153 height 29
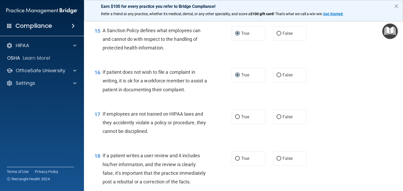
scroll to position [760, 0]
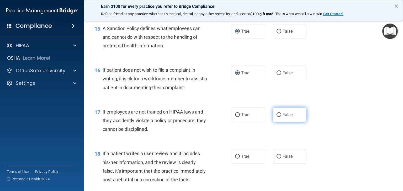
click at [276, 117] on input "False" at bounding box center [278, 115] width 5 height 4
radio input "true"
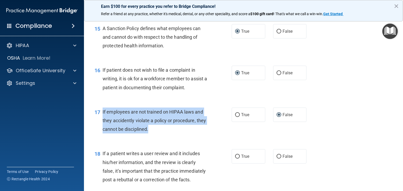
drag, startPoint x: 164, startPoint y: 138, endPoint x: 101, endPoint y: 126, distance: 64.5
click at [101, 126] on div "17 If employees are not trained on HIPAA laws and they accidently violate a pol…" at bounding box center [162, 122] width 153 height 29
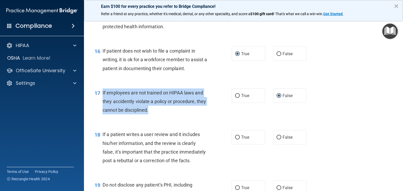
scroll to position [839, 0]
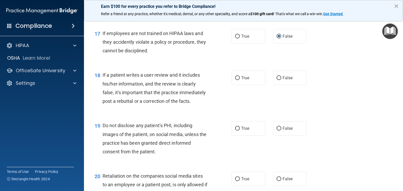
click at [216, 108] on div "18 If a patient writes a user review and it includes his/her information, and t…" at bounding box center [162, 89] width 153 height 37
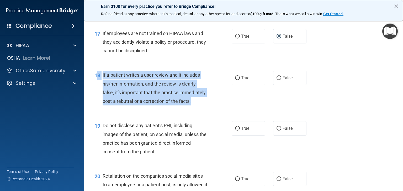
drag, startPoint x: 127, startPoint y: 119, endPoint x: 99, endPoint y: 87, distance: 42.9
click at [99, 87] on div "18 If a patient writes a user review and it includes his/her information, and t…" at bounding box center [162, 89] width 153 height 37
click at [121, 93] on span "If a patient writes a user review and it includes his/her information, and the …" at bounding box center [153, 88] width 103 height 32
drag, startPoint x: 123, startPoint y: 120, endPoint x: 103, endPoint y: 87, distance: 39.1
click at [103, 87] on div "If a patient writes a user review and it includes his/her information, and the …" at bounding box center [156, 88] width 109 height 35
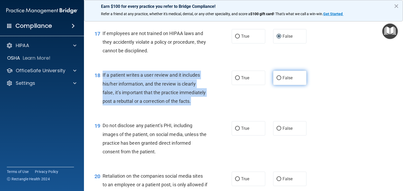
click at [276, 80] on input "False" at bounding box center [278, 78] width 5 height 4
radio input "true"
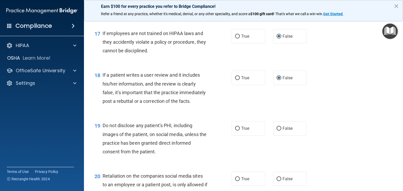
click at [246, 115] on div "18 If a patient writes a user review and it includes his/her information, and t…" at bounding box center [243, 89] width 306 height 51
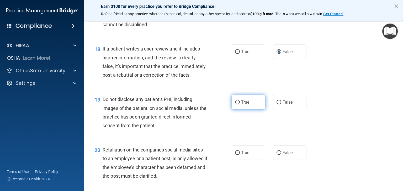
click at [235, 105] on input "True" at bounding box center [237, 103] width 5 height 4
radio input "true"
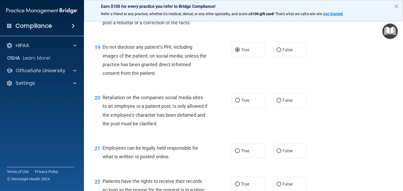
scroll to position [943, 0]
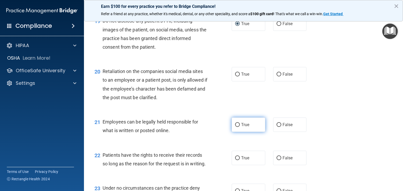
click at [236, 127] on input "True" at bounding box center [237, 125] width 5 height 4
radio input "true"
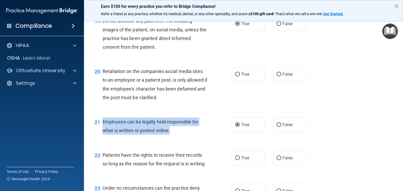
drag, startPoint x: 171, startPoint y: 148, endPoint x: 100, endPoint y: 137, distance: 72.2
click at [100, 137] on div "21 Employees can be legally held responsible for what is written or posted onli…" at bounding box center [162, 128] width 153 height 20
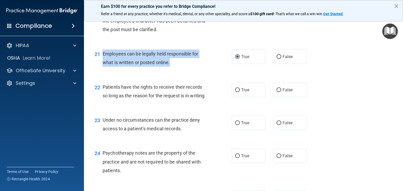
scroll to position [1022, 0]
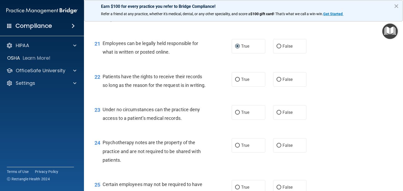
click at [200, 125] on div "23 Under no circumstances can the practice deny access to a patient’s medical r…" at bounding box center [243, 115] width 306 height 33
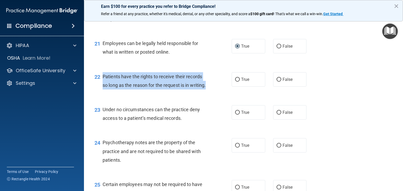
drag, startPoint x: 126, startPoint y: 112, endPoint x: 100, endPoint y: 97, distance: 30.1
click at [100, 92] on div "22 Patients have the rights to receive their records so long as the reason for …" at bounding box center [162, 82] width 153 height 20
click at [235, 82] on input "True" at bounding box center [237, 80] width 5 height 4
radio input "true"
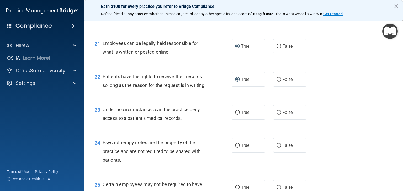
click at [238, 99] on div "22 Patients have the rights to receive their records so long as the reason for …" at bounding box center [243, 82] width 306 height 33
click at [235, 115] on input "True" at bounding box center [237, 113] width 5 height 4
radio input "true"
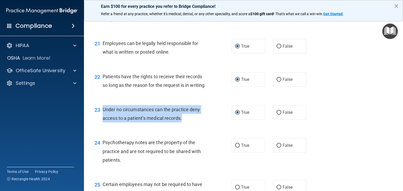
drag, startPoint x: 185, startPoint y: 149, endPoint x: 103, endPoint y: 137, distance: 82.6
click at [103, 123] on div "Under no circumstances can the practice deny access to a patient’s medical reco…" at bounding box center [156, 113] width 109 height 17
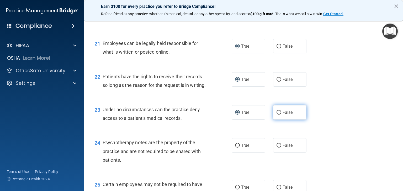
click at [278, 120] on label "False" at bounding box center [290, 112] width 34 height 14
click at [278, 115] on input "False" at bounding box center [278, 113] width 5 height 4
radio input "true"
radio input "false"
click at [198, 125] on div "23 Under no circumstances can the practice deny access to a patient’s medical r…" at bounding box center [162, 115] width 153 height 20
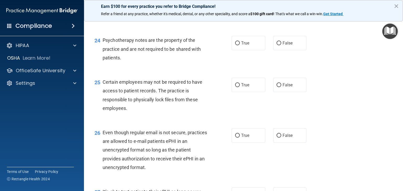
scroll to position [1127, 0]
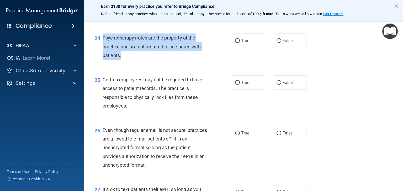
drag, startPoint x: 129, startPoint y: 88, endPoint x: 100, endPoint y: 69, distance: 34.4
click at [100, 62] on div "24 Psychotherapy notes are the property of the practice and are not required to…" at bounding box center [162, 48] width 153 height 29
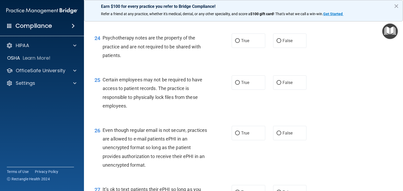
click at [191, 146] on div "26 Even though regular email is not secure, practices are allowed to e-mail pat…" at bounding box center [243, 148] width 306 height 59
click at [235, 43] on input "True" at bounding box center [237, 41] width 5 height 4
radio input "true"
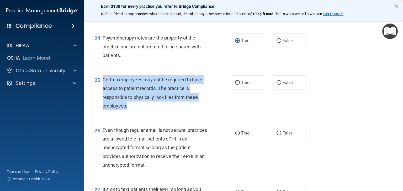
drag, startPoint x: 131, startPoint y: 135, endPoint x: 102, endPoint y: 108, distance: 38.9
click at [102, 108] on div "Certain employees may not be required to have access to patient records. The pr…" at bounding box center [156, 92] width 109 height 35
drag, startPoint x: 234, startPoint y: 108, endPoint x: 233, endPoint y: 111, distance: 3.5
click at [235, 85] on input "True" at bounding box center [237, 83] width 5 height 4
radio input "true"
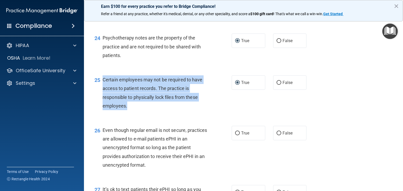
click at [218, 113] on div "25 Certain employees may not be required to have access to patient records. The…" at bounding box center [162, 93] width 153 height 37
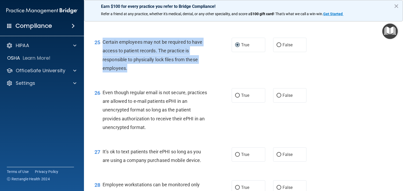
scroll to position [1159, 0]
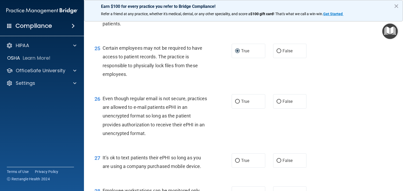
click at [176, 115] on div "26 Even though regular email is not secure, practices are allowed to e-mail pat…" at bounding box center [243, 117] width 306 height 59
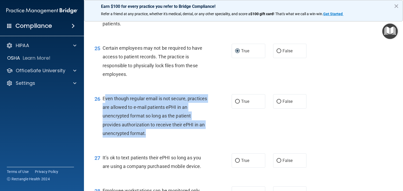
drag, startPoint x: 153, startPoint y: 163, endPoint x: 104, endPoint y: 125, distance: 61.8
click at [104, 125] on div "Even though regular email is not secure, practices are allowed to e-mail patien…" at bounding box center [156, 116] width 109 height 44
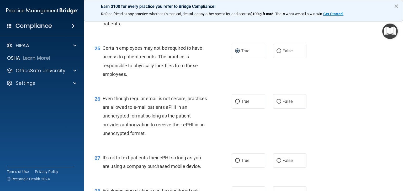
click at [193, 147] on div "26 Even though regular email is not secure, practices are allowed to e-mail pat…" at bounding box center [243, 117] width 306 height 59
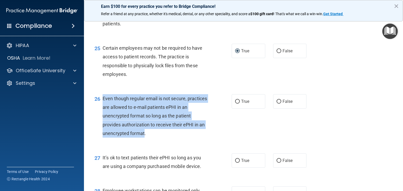
drag, startPoint x: 144, startPoint y: 161, endPoint x: 101, endPoint y: 126, distance: 55.7
click at [101, 126] on div "26 Even though regular email is not secure, practices are allowed to e-mail pat…" at bounding box center [162, 117] width 153 height 46
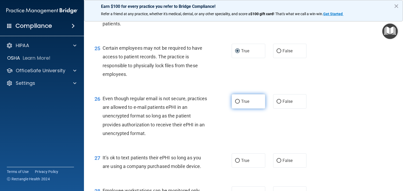
click at [237, 109] on label "True" at bounding box center [248, 101] width 34 height 14
click at [237, 104] on input "True" at bounding box center [237, 102] width 5 height 4
radio input "true"
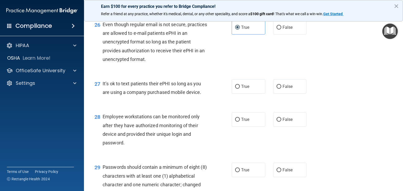
scroll to position [1237, 0]
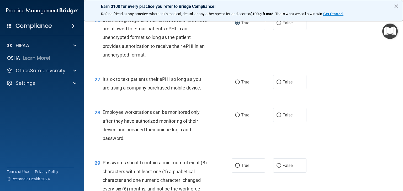
drag, startPoint x: 209, startPoint y: 115, endPoint x: 101, endPoint y: 103, distance: 107.9
click at [101, 95] on div "27 It’s ok to text patients their ePHI so long as you are using a company purch…" at bounding box center [162, 85] width 153 height 20
click at [273, 89] on label "False" at bounding box center [290, 82] width 34 height 14
click at [276, 84] on input "False" at bounding box center [278, 82] width 5 height 4
radio input "true"
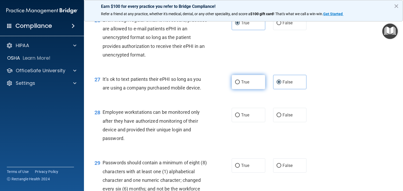
click at [237, 89] on label "True" at bounding box center [248, 82] width 34 height 14
click at [237, 84] on input "True" at bounding box center [237, 82] width 5 height 4
radio input "true"
radio input "false"
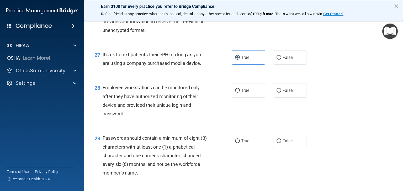
scroll to position [1290, 0]
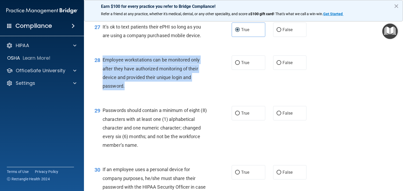
drag, startPoint x: 128, startPoint y: 112, endPoint x: 99, endPoint y: 90, distance: 36.0
click at [99, 90] on div "28 Employee workstations can be monitored only after they have authorized monit…" at bounding box center [162, 74] width 153 height 37
click at [276, 65] on input "False" at bounding box center [278, 63] width 5 height 4
radio input "true"
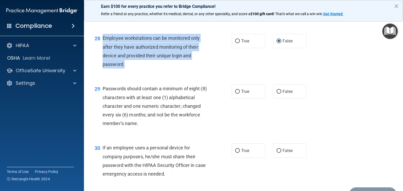
scroll to position [1342, 0]
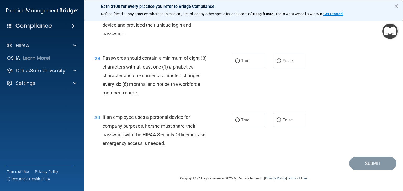
click at [165, 97] on div "Passwords should contain a minimum of eight (8) characters with at least one (1…" at bounding box center [156, 76] width 109 height 44
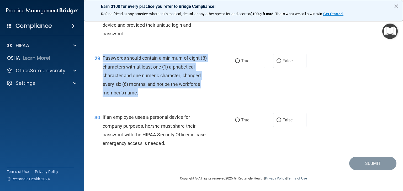
drag, startPoint x: 146, startPoint y: 121, endPoint x: 104, endPoint y: 87, distance: 54.3
click at [104, 87] on div "Passwords should contain a minimum of eight (8) characters with at least one (1…" at bounding box center [156, 76] width 109 height 44
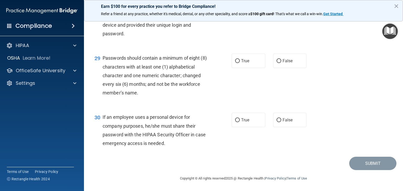
click at [185, 134] on div "30 If an employee uses a personal device for company purposes, he/she must shar…" at bounding box center [243, 131] width 306 height 51
click at [235, 63] on input "True" at bounding box center [237, 61] width 5 height 4
radio input "true"
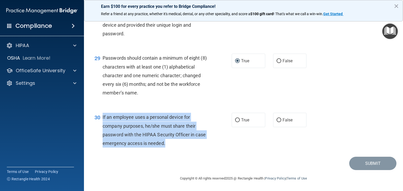
drag, startPoint x: 178, startPoint y: 144, endPoint x: 101, endPoint y: 118, distance: 80.8
click at [101, 118] on div "30 If an employee uses a personal device for company purposes, he/she must shar…" at bounding box center [162, 131] width 153 height 37
click at [277, 120] on input "False" at bounding box center [278, 120] width 5 height 4
radio input "true"
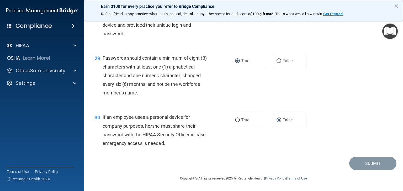
click at [253, 160] on div "Submit" at bounding box center [243, 163] width 306 height 13
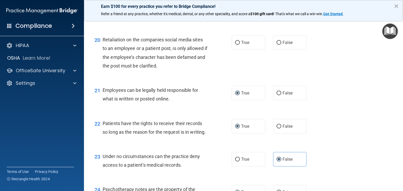
scroll to position [949, 0]
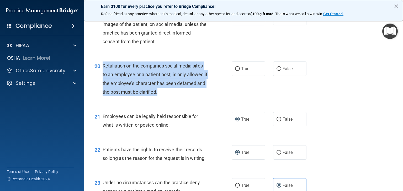
drag, startPoint x: 175, startPoint y: 109, endPoint x: 100, endPoint y: 85, distance: 78.8
click at [100, 85] on div "20 Retaliation on the companies social media sites to an employee or a patient …" at bounding box center [162, 80] width 153 height 37
click at [276, 71] on input "False" at bounding box center [278, 69] width 5 height 4
radio input "true"
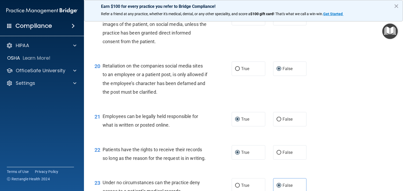
click at [344, 125] on div "21 Employees can be legally held responsible for what is written or posted onli…" at bounding box center [243, 122] width 306 height 33
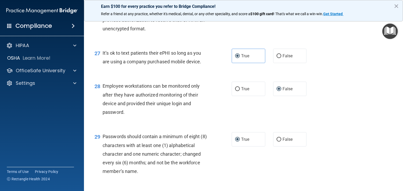
scroll to position [1368, 0]
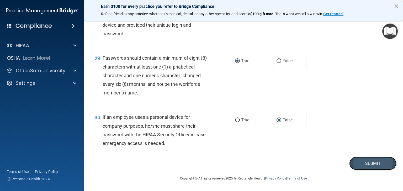
click at [367, 165] on button "Submit" at bounding box center [372, 163] width 47 height 13
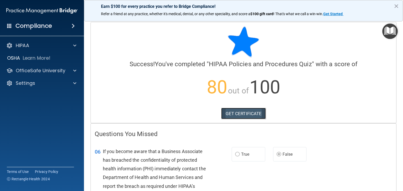
click at [232, 112] on link "GET CERTIFICATE" at bounding box center [243, 114] width 45 height 12
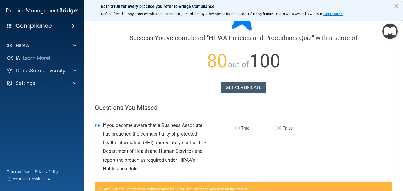
click at [385, 32] on img "Open Resource Center" at bounding box center [389, 31] width 15 height 15
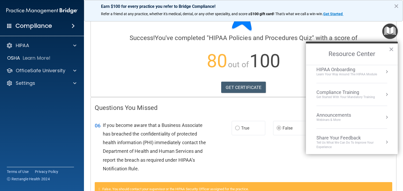
scroll to position [6, 0]
click at [357, 69] on div "HIPAA Onboarding" at bounding box center [346, 69] width 61 height 6
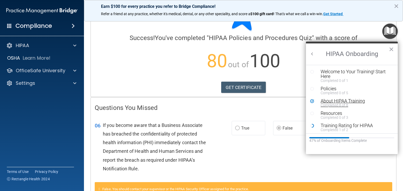
scroll to position [2, 0]
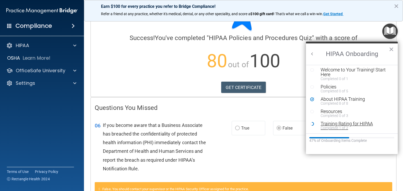
click at [334, 126] on div "Completed 1 of 2" at bounding box center [353, 128] width 66 height 4
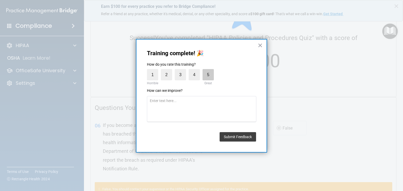
click at [210, 75] on label "5" at bounding box center [207, 74] width 11 height 11
click at [196, 70] on input "5" at bounding box center [196, 70] width 0 height 0
click at [245, 138] on button "Submit Feedback" at bounding box center [237, 136] width 36 height 9
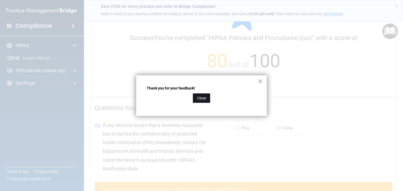
click at [199, 99] on button "Close" at bounding box center [201, 98] width 17 height 9
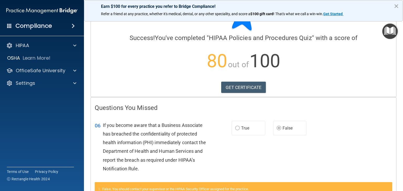
click at [386, 29] on img "Open Resource Center" at bounding box center [389, 31] width 15 height 15
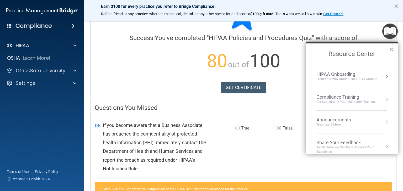
click at [344, 103] on div "Get Started with your mandatory training" at bounding box center [345, 102] width 58 height 4
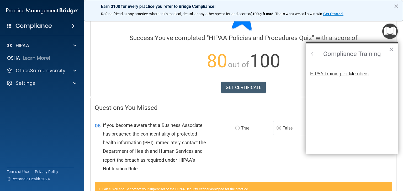
click at [353, 72] on div "HIPAA Training for Members" at bounding box center [339, 74] width 58 height 5
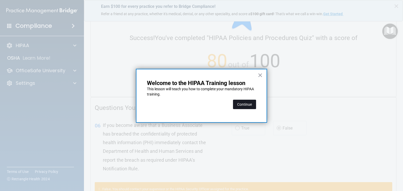
click at [243, 102] on button "Continue" at bounding box center [244, 104] width 23 height 9
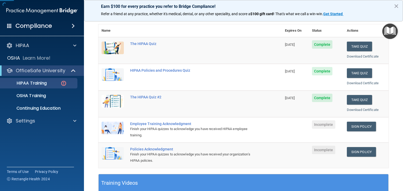
scroll to position [48, 0]
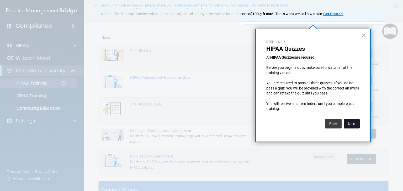
click at [349, 125] on button "Next" at bounding box center [351, 123] width 16 height 9
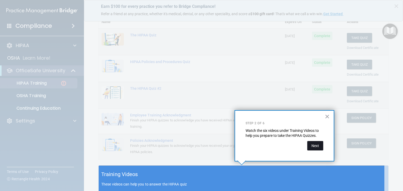
click at [318, 146] on button "Next" at bounding box center [315, 145] width 16 height 9
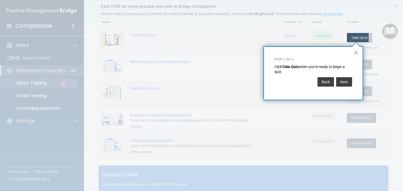
click at [354, 51] on button "×" at bounding box center [355, 52] width 5 height 8
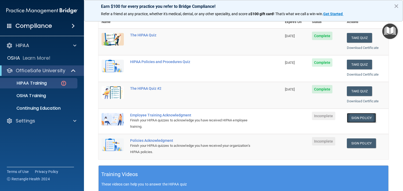
click at [356, 117] on link "Sign Policy" at bounding box center [360, 118] width 29 height 10
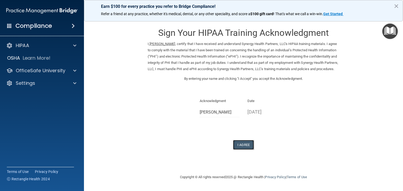
click at [240, 148] on button "I Agree" at bounding box center [243, 145] width 21 height 10
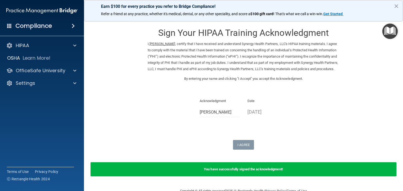
click at [390, 31] on img "Open Resource Center" at bounding box center [389, 31] width 15 height 15
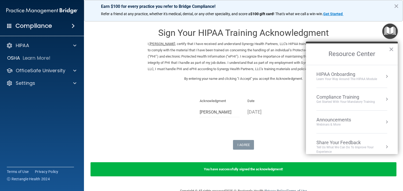
click at [338, 78] on div "Learn Your Way around the HIPAA module" at bounding box center [346, 79] width 61 height 4
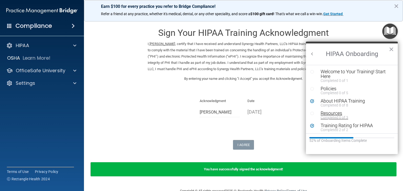
click at [329, 113] on div "Resources" at bounding box center [353, 113] width 66 height 5
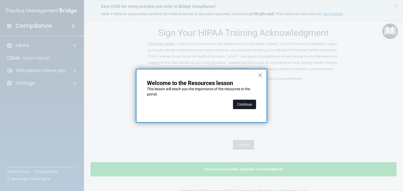
click at [250, 103] on button "Continue" at bounding box center [244, 104] width 23 height 9
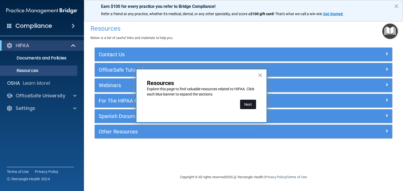
click at [247, 106] on button "Next" at bounding box center [248, 104] width 16 height 9
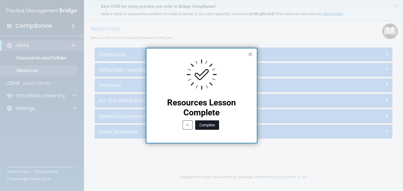
click at [206, 126] on button "Complete" at bounding box center [207, 125] width 24 height 9
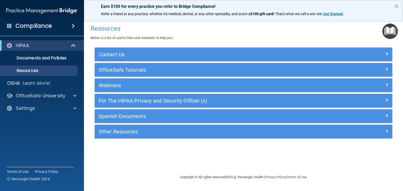
click at [386, 33] on img "Open Resource Center" at bounding box center [389, 31] width 15 height 15
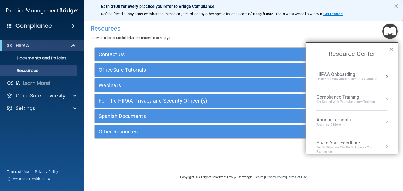
click at [341, 74] on div "HIPAA Onboarding" at bounding box center [346, 75] width 61 height 6
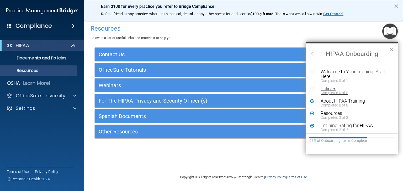
click at [326, 89] on div "Policies" at bounding box center [353, 88] width 66 height 5
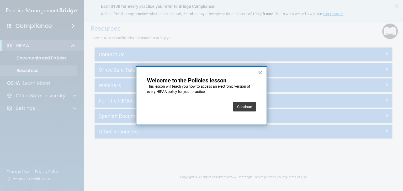
click at [246, 103] on button "Continue" at bounding box center [244, 106] width 23 height 9
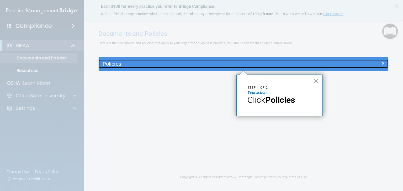
click at [262, 63] on h5 "Policies" at bounding box center [206, 64] width 209 height 6
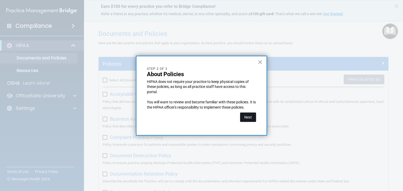
click at [249, 114] on button "Next" at bounding box center [248, 117] width 16 height 9
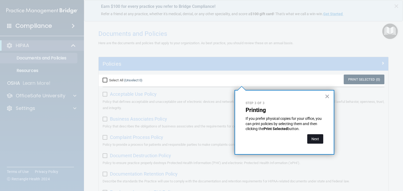
click at [307, 140] on button "Next" at bounding box center [315, 138] width 16 height 9
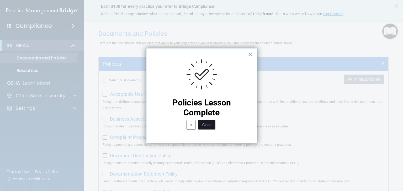
click at [209, 125] on button "Close" at bounding box center [206, 124] width 17 height 9
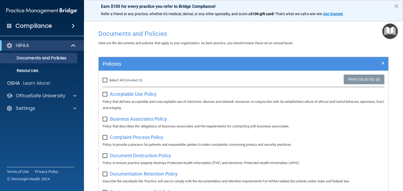
click at [388, 31] on img "Open Resource Center" at bounding box center [389, 31] width 15 height 15
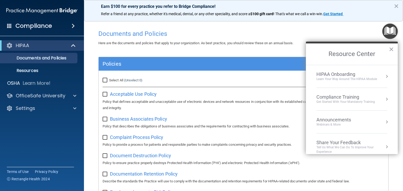
click at [357, 78] on div "Learn Your Way around the HIPAA module" at bounding box center [346, 79] width 61 height 4
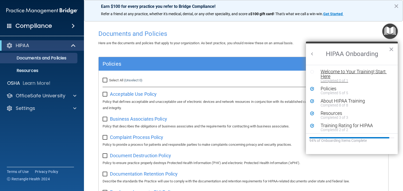
click at [327, 72] on div "Welcome to Your Training! Start Here" at bounding box center [353, 73] width 66 height 9
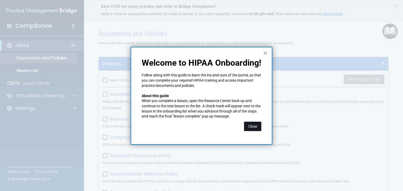
click at [249, 126] on button "Close" at bounding box center [252, 126] width 17 height 9
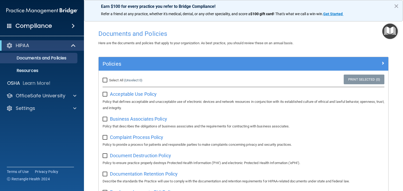
click at [388, 31] on img "Open Resource Center" at bounding box center [389, 31] width 15 height 15
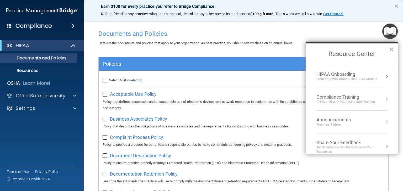
click at [342, 75] on div "HIPAA Onboarding" at bounding box center [346, 75] width 61 height 6
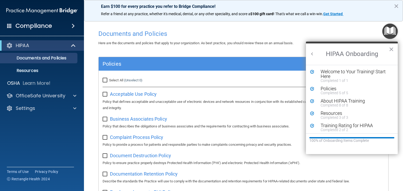
click at [390, 28] on img "Open Resource Center" at bounding box center [389, 31] width 15 height 15
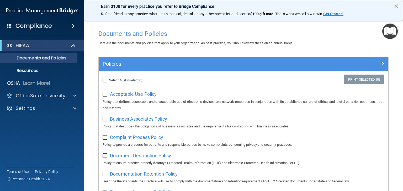
click at [389, 30] on img "Open Resource Center" at bounding box center [389, 31] width 15 height 15
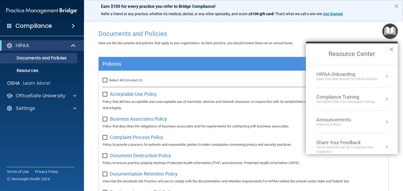
click at [332, 102] on div "Get Started with your mandatory training" at bounding box center [345, 102] width 58 height 4
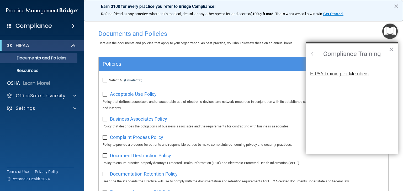
click at [333, 73] on div "HIPAA Training for Members" at bounding box center [339, 74] width 58 height 5
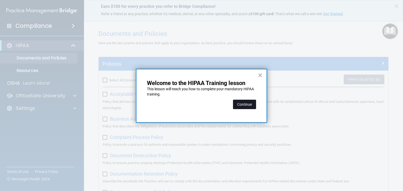
click at [247, 105] on button "Continue" at bounding box center [244, 104] width 23 height 9
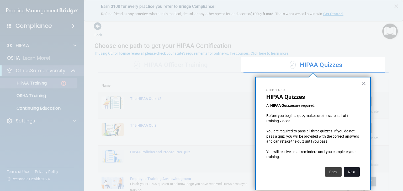
click at [348, 173] on button "Next" at bounding box center [351, 171] width 16 height 9
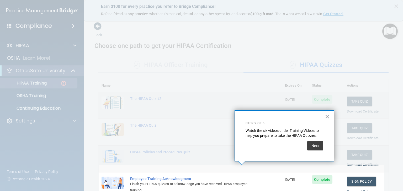
scroll to position [65, 0]
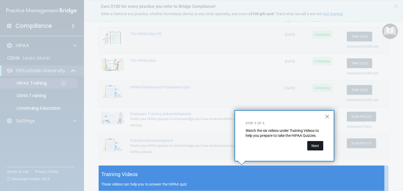
click at [317, 146] on button "Next" at bounding box center [315, 145] width 16 height 9
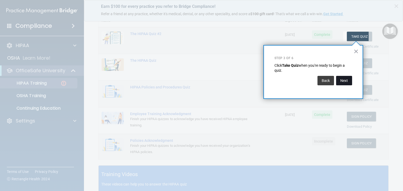
click at [345, 80] on button "Next" at bounding box center [344, 80] width 16 height 9
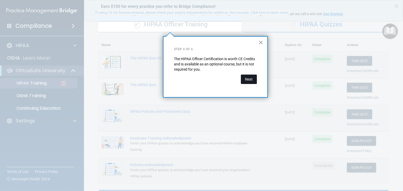
click at [251, 82] on button "Next" at bounding box center [249, 79] width 16 height 9
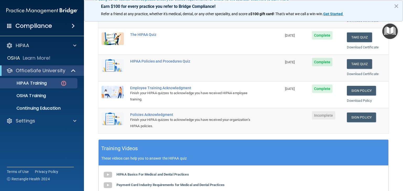
scroll to position [93, 0]
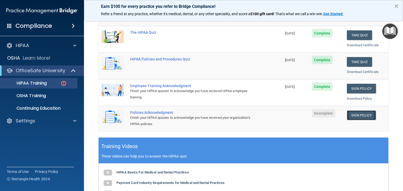
click at [362, 113] on link "Sign Policy" at bounding box center [360, 116] width 29 height 10
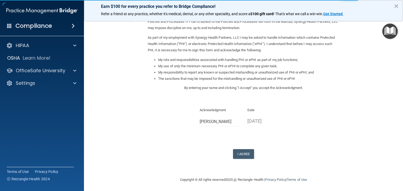
scroll to position [49, 0]
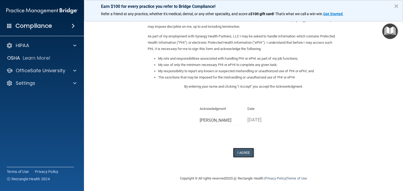
click at [243, 151] on button "I Agree" at bounding box center [243, 153] width 21 height 10
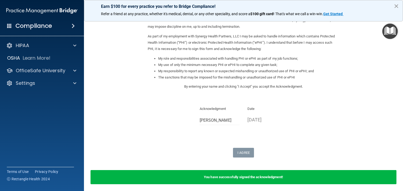
click at [395, 4] on button "×" at bounding box center [395, 6] width 5 height 8
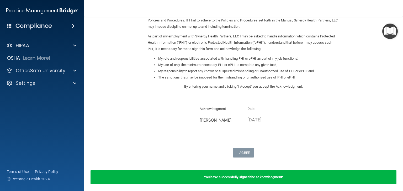
click at [388, 30] on img "Open Resource Center" at bounding box center [389, 31] width 15 height 15
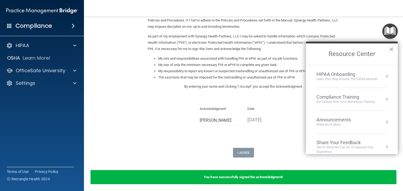
click at [333, 76] on div "HIPAA Onboarding" at bounding box center [346, 75] width 61 height 6
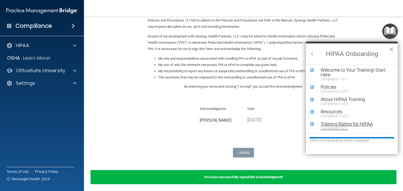
scroll to position [2, 0]
click at [389, 29] on img "Open Resource Center" at bounding box center [389, 31] width 15 height 15
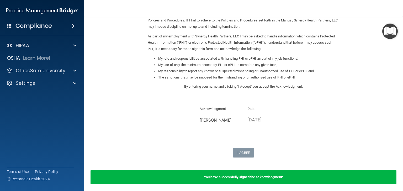
click at [387, 31] on img "Open Resource Center" at bounding box center [389, 31] width 15 height 15
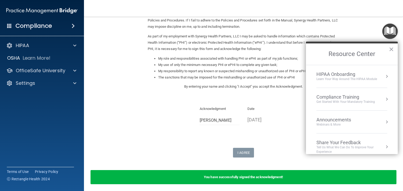
click at [334, 97] on div "Compliance Training" at bounding box center [345, 97] width 58 height 6
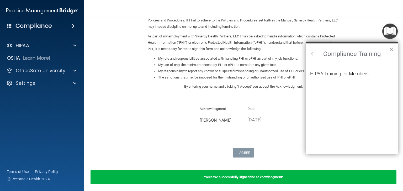
scroll to position [0, 0]
click at [334, 72] on div "HIPAA Training for Members" at bounding box center [339, 74] width 58 height 5
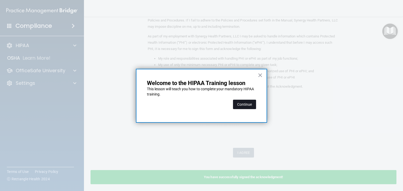
click at [243, 107] on button "Continue" at bounding box center [244, 104] width 23 height 9
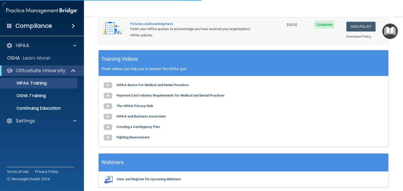
scroll to position [40, 0]
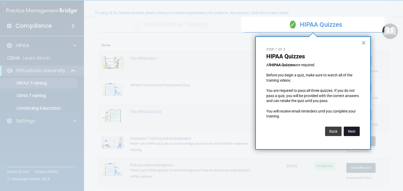
click at [353, 132] on button "Next" at bounding box center [351, 131] width 16 height 9
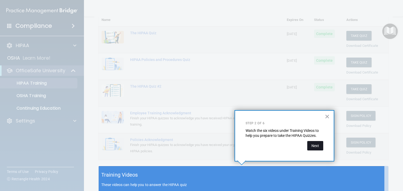
click at [314, 148] on button "Next" at bounding box center [315, 145] width 16 height 9
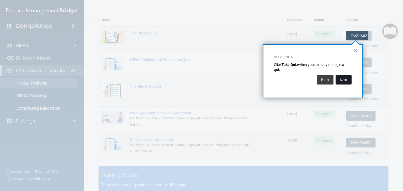
click at [340, 81] on button "Next" at bounding box center [343, 79] width 16 height 9
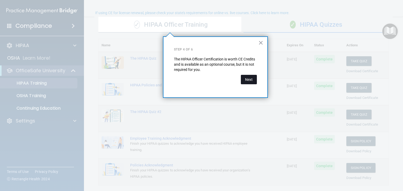
click at [243, 77] on button "Next" at bounding box center [249, 79] width 16 height 9
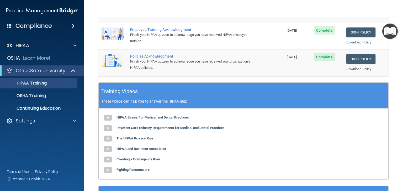
scroll to position [93, 0]
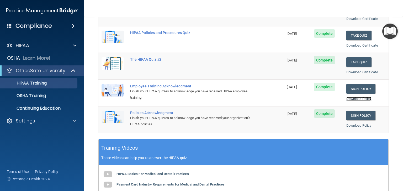
click at [355, 98] on link "Download Policy" at bounding box center [358, 99] width 25 height 4
click at [354, 125] on link "Download Policy" at bounding box center [358, 126] width 25 height 4
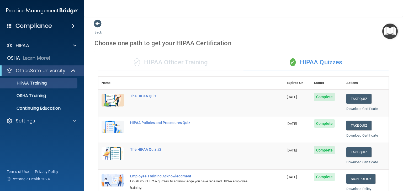
scroll to position [0, 0]
